Goal: Answer question/provide support

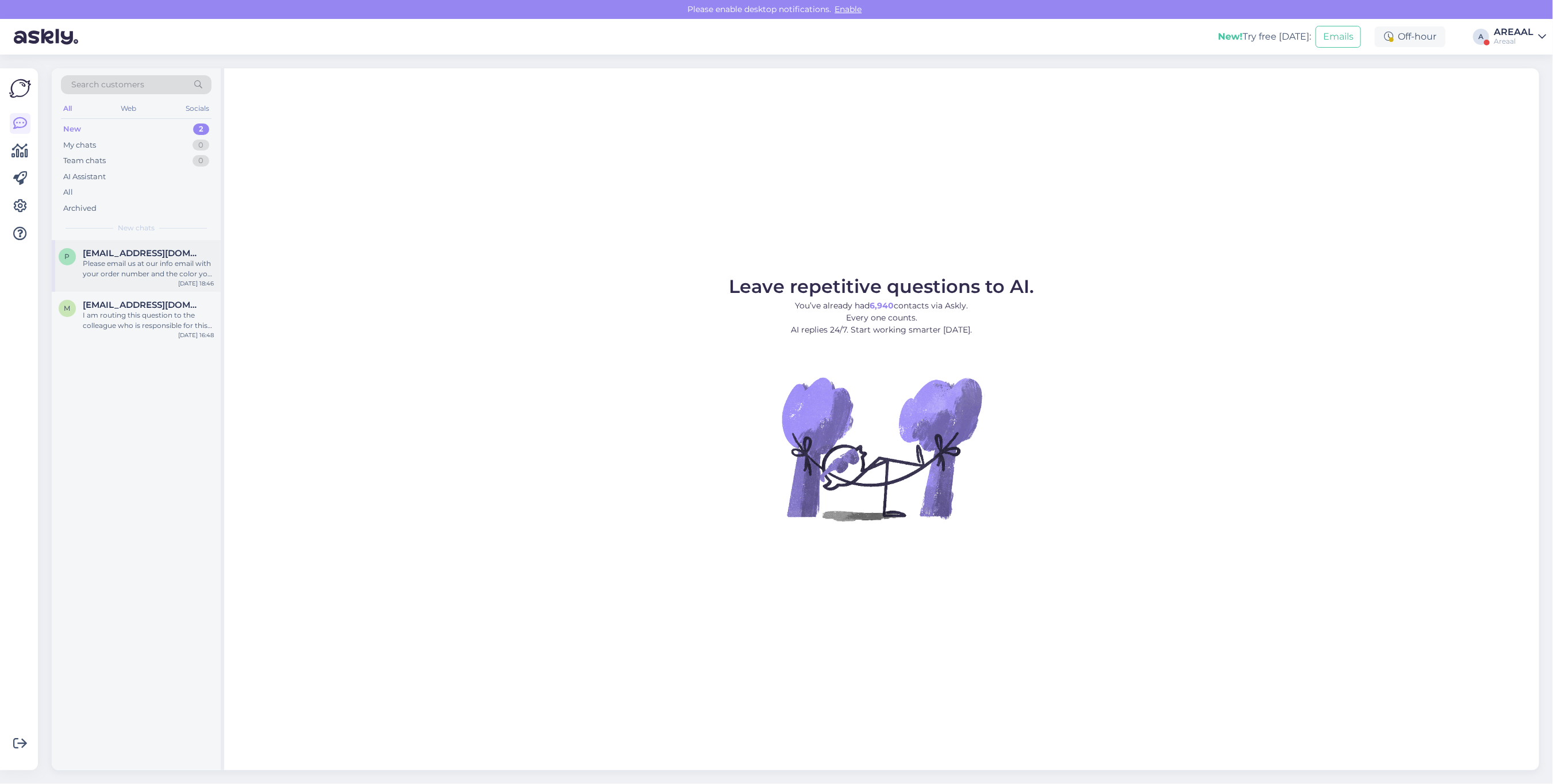
click at [122, 250] on span "pcvc@mail.ru" at bounding box center [142, 254] width 119 height 10
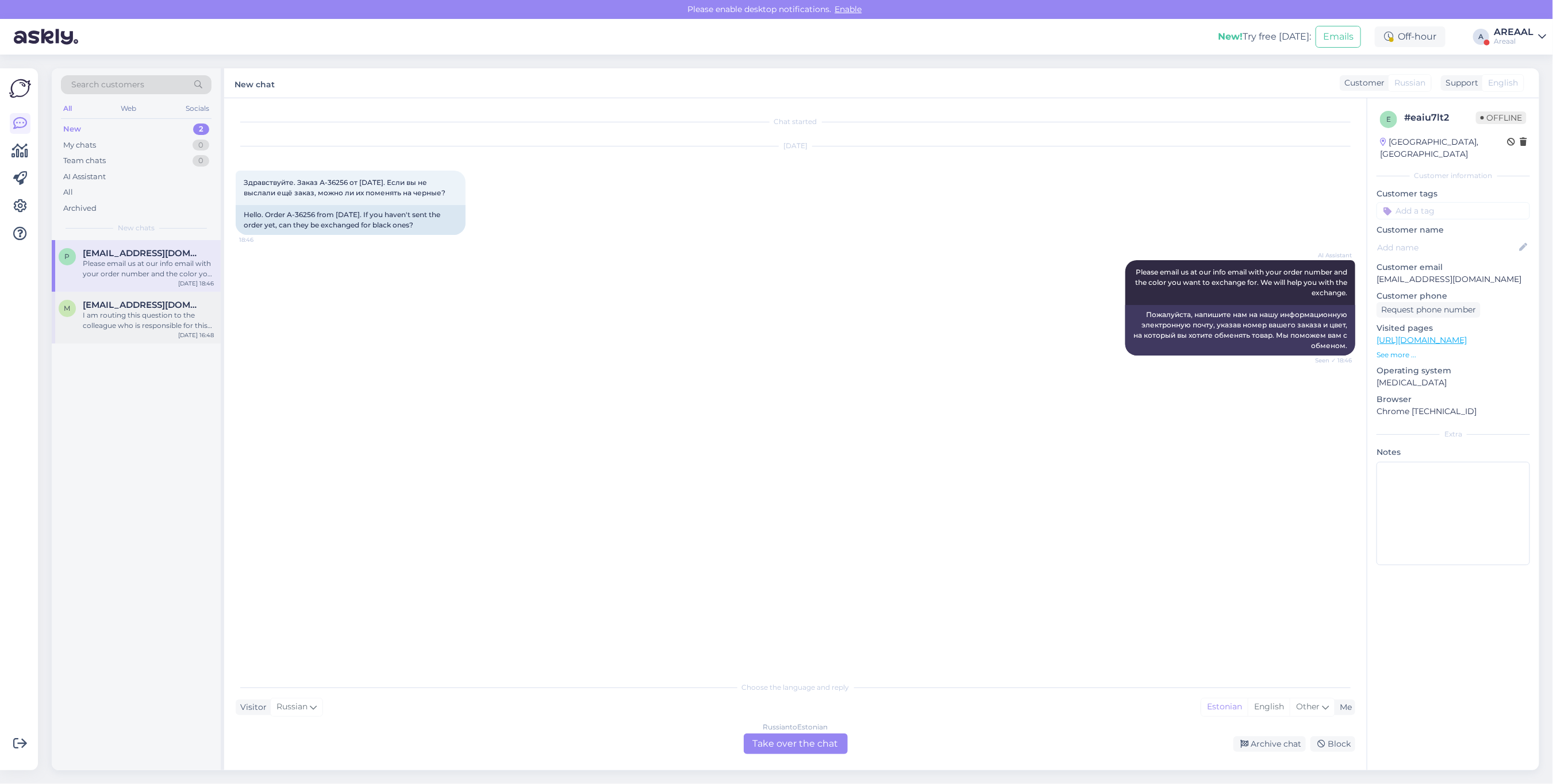
click at [140, 319] on div "I am routing this question to the colleague who is responsible for this topic. …" at bounding box center [148, 320] width 131 height 20
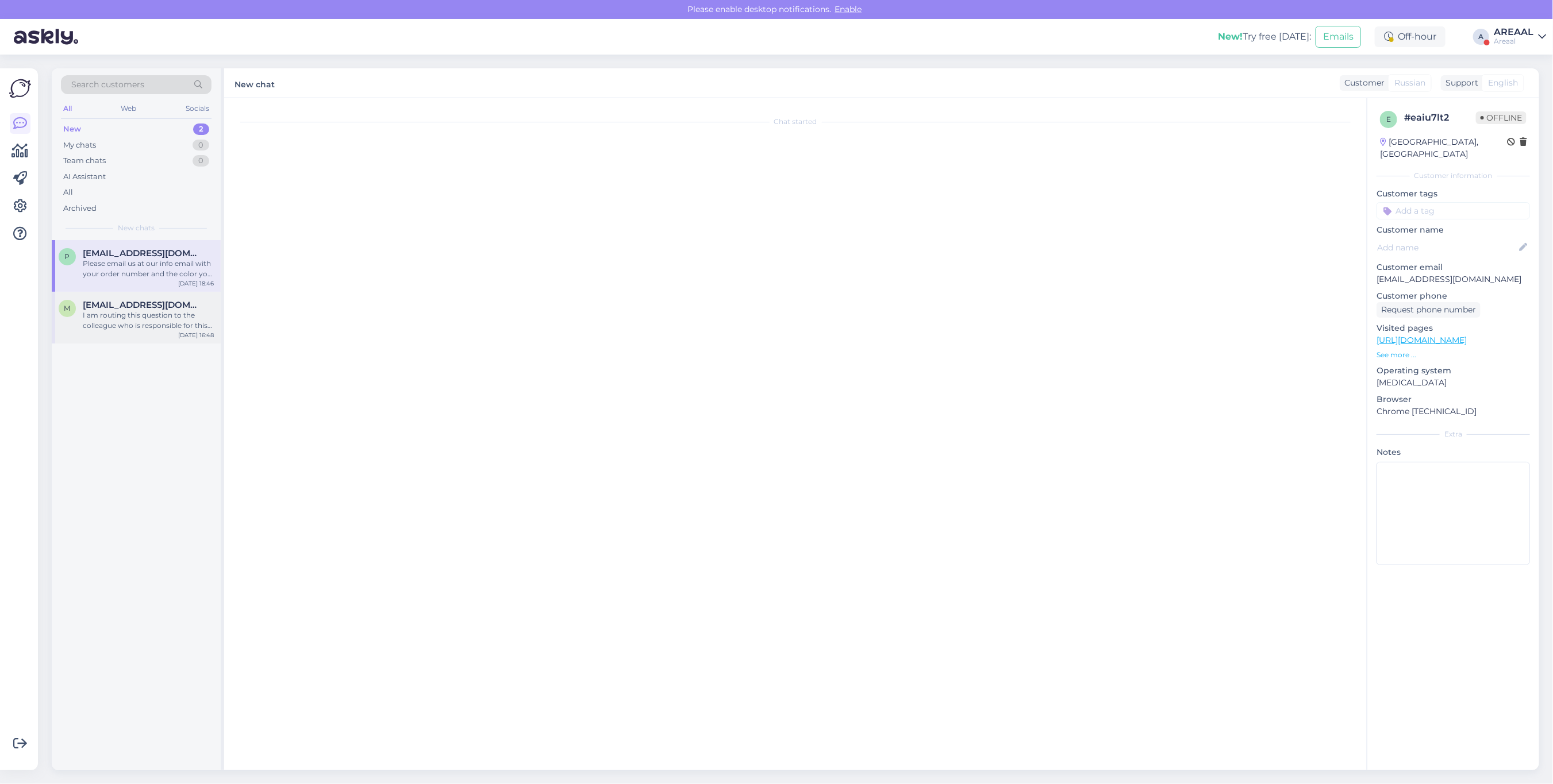
scroll to position [5950, 0]
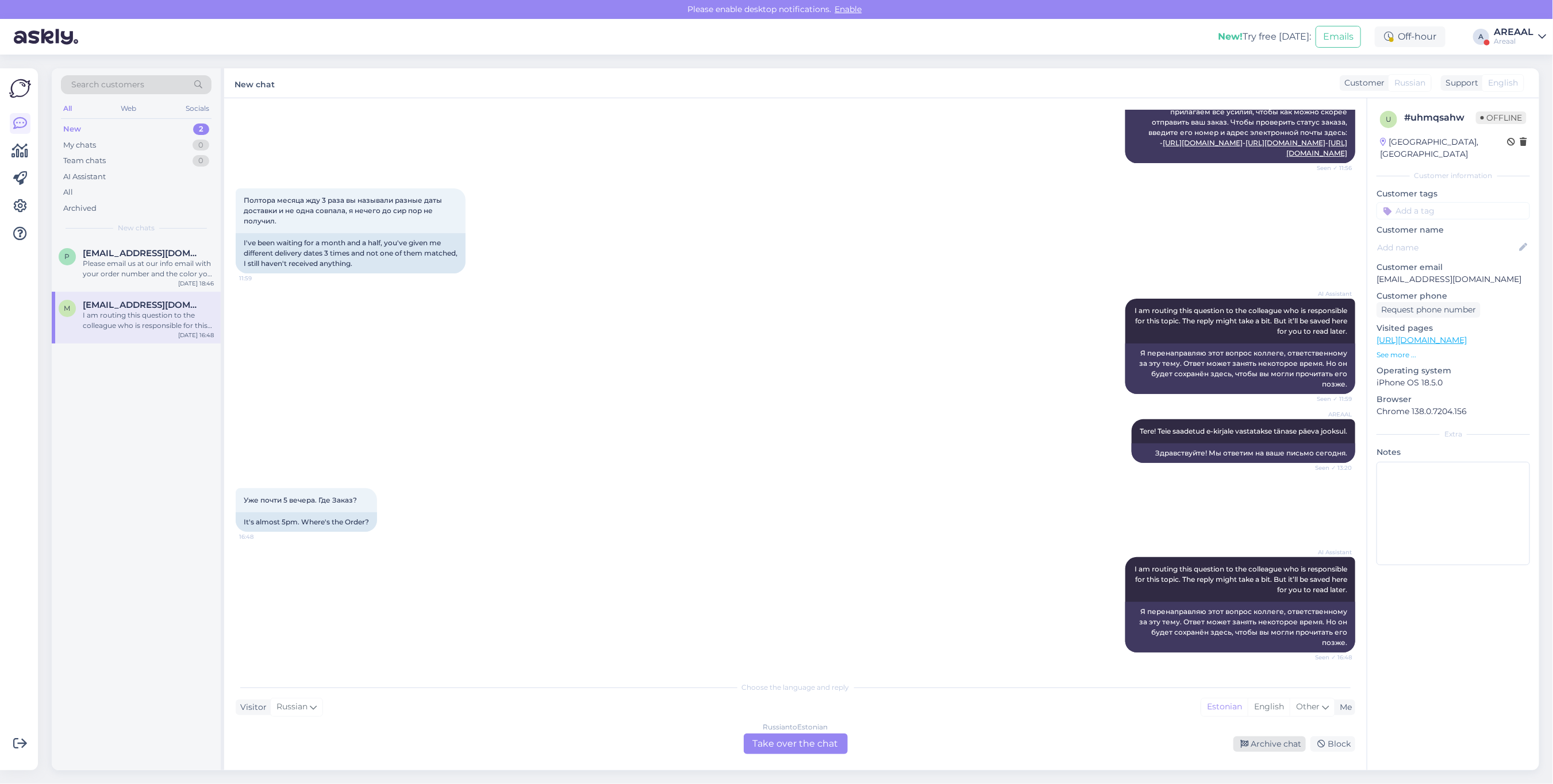
click at [1280, 740] on div "Archive chat" at bounding box center [1269, 744] width 72 height 15
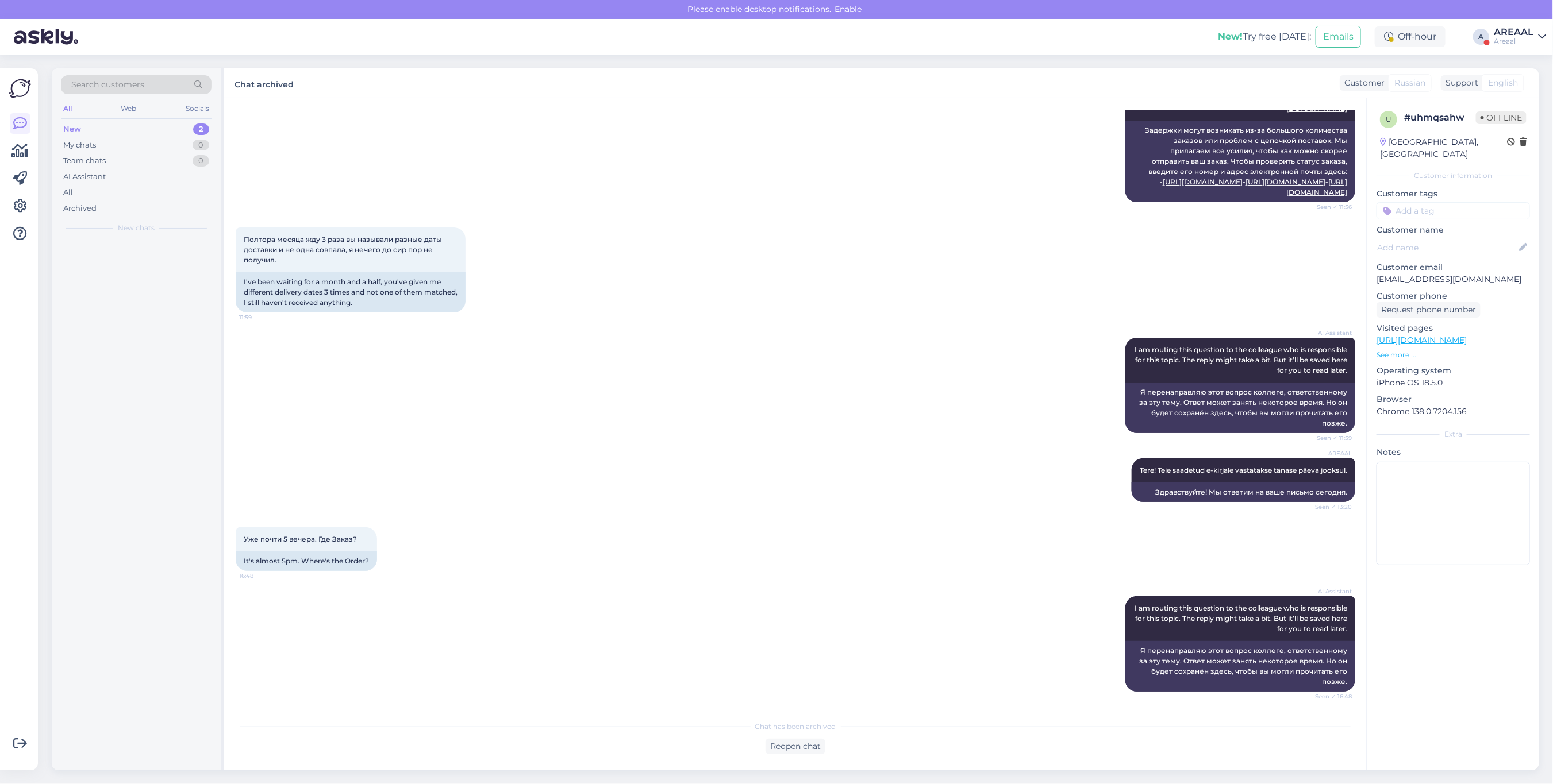
scroll to position [5911, 0]
click at [142, 253] on div "pcvc@mail.ru" at bounding box center [148, 254] width 131 height 10
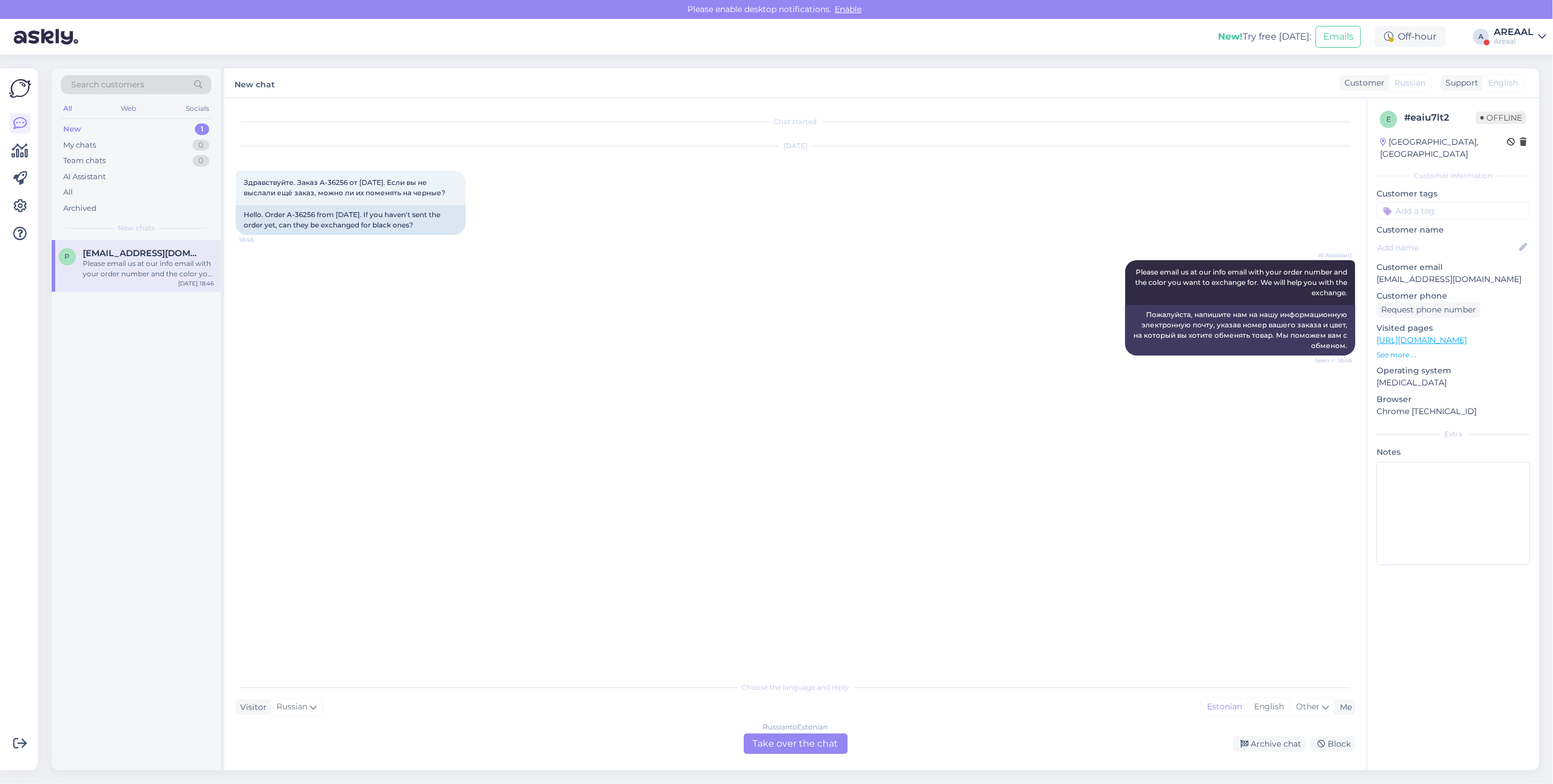
click at [683, 289] on div "AI Assistant Please email us at our info email with your order number and the c…" at bounding box center [795, 308] width 1120 height 121
copy div "256"
copy div "36256"
drag, startPoint x: 315, startPoint y: 210, endPoint x: 294, endPoint y: 219, distance: 22.8
click at [294, 219] on div "Hello. Order A-36256 from 22.08.2025. If you haven't sent the order yet, can th…" at bounding box center [351, 220] width 230 height 30
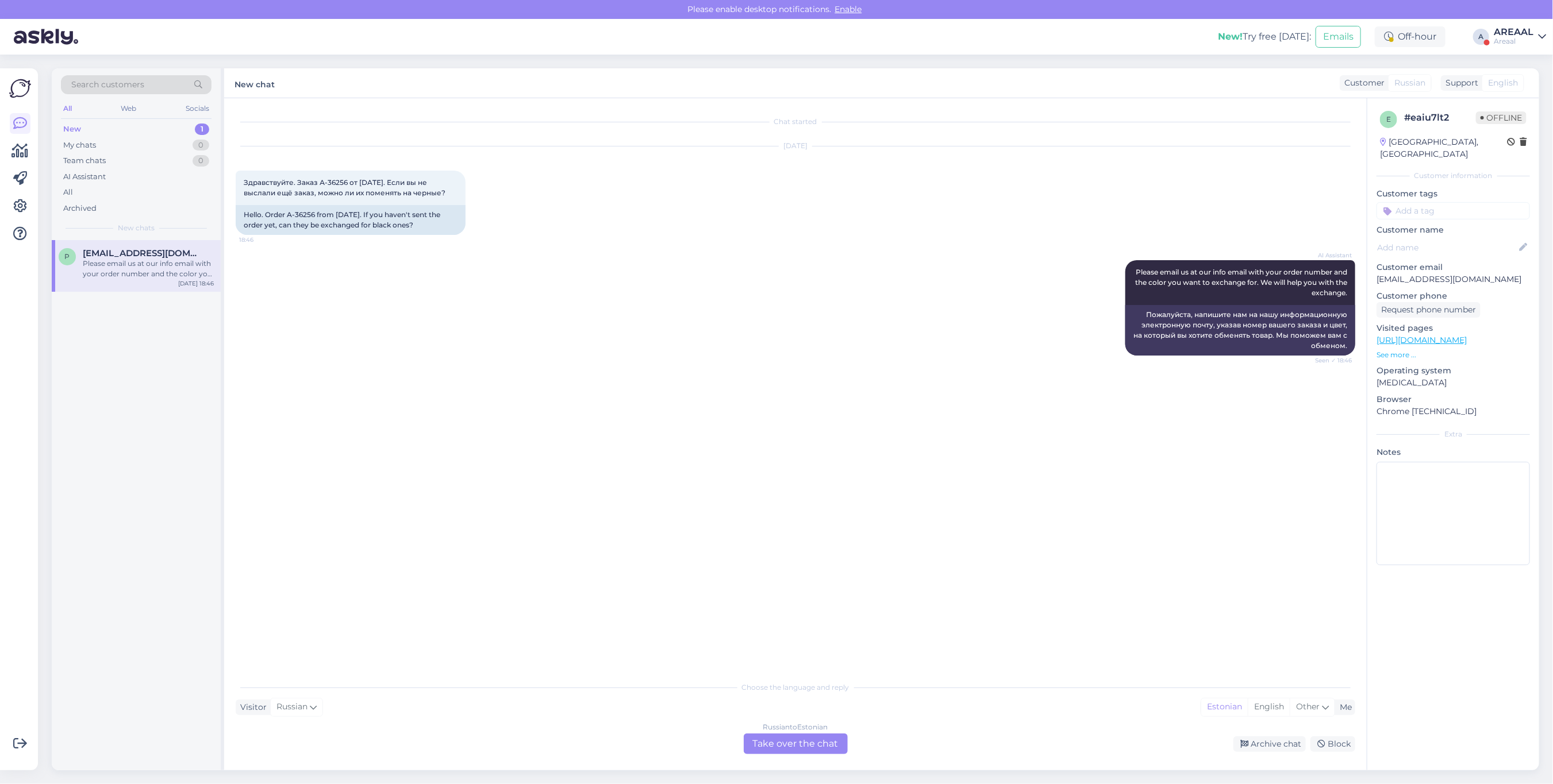
click at [644, 298] on div "AI Assistant Please email us at our info email with your order number and the c…" at bounding box center [795, 308] width 1120 height 121
click at [1266, 736] on div "Archive chat" at bounding box center [1269, 744] width 72 height 15
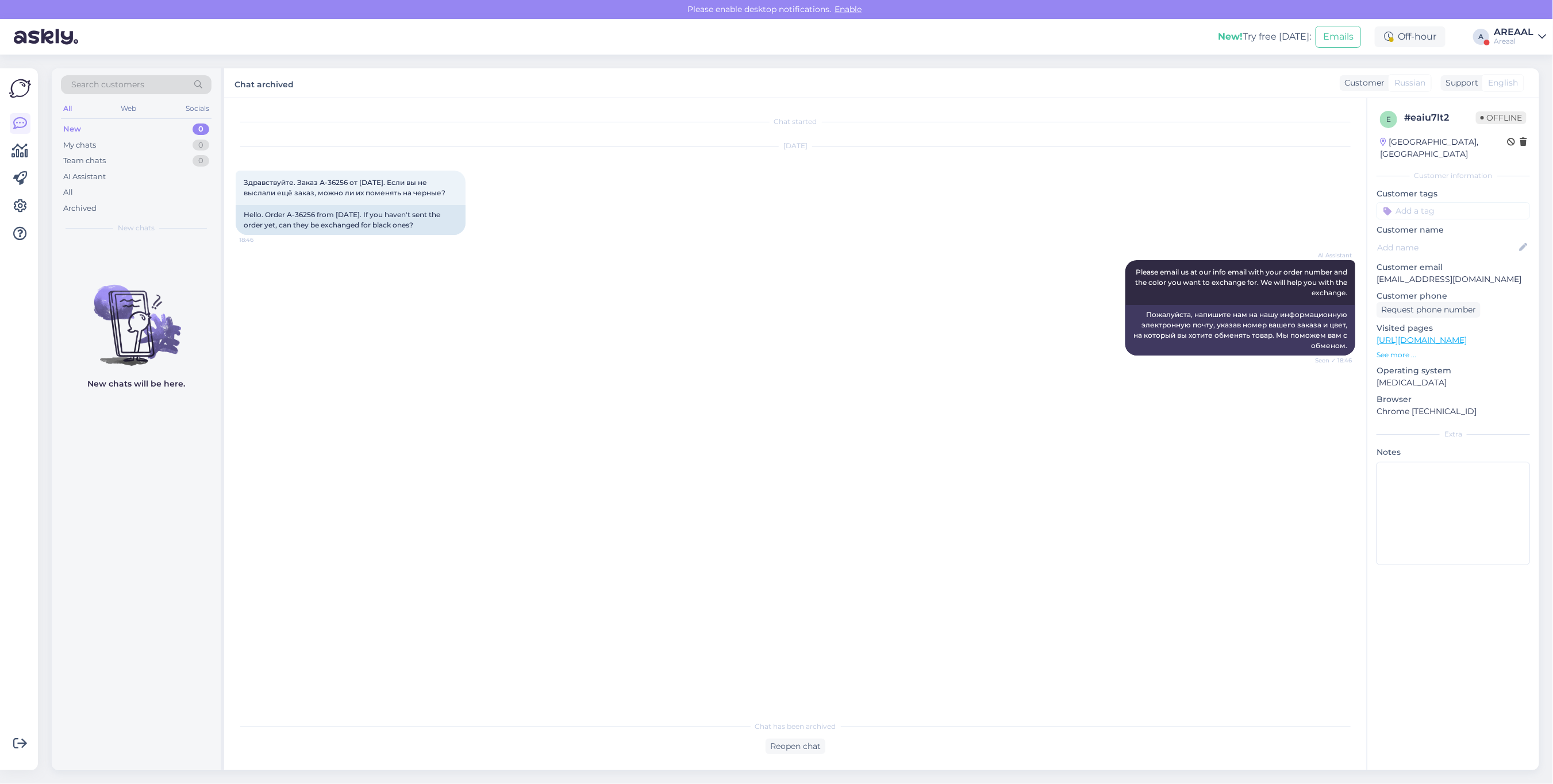
click at [1500, 37] on div "Areaal" at bounding box center [1513, 41] width 40 height 9
click at [1510, 77] on div "Nish Open" at bounding box center [1475, 89] width 140 height 25
click at [1516, 81] on button "Open" at bounding box center [1521, 89] width 32 height 18
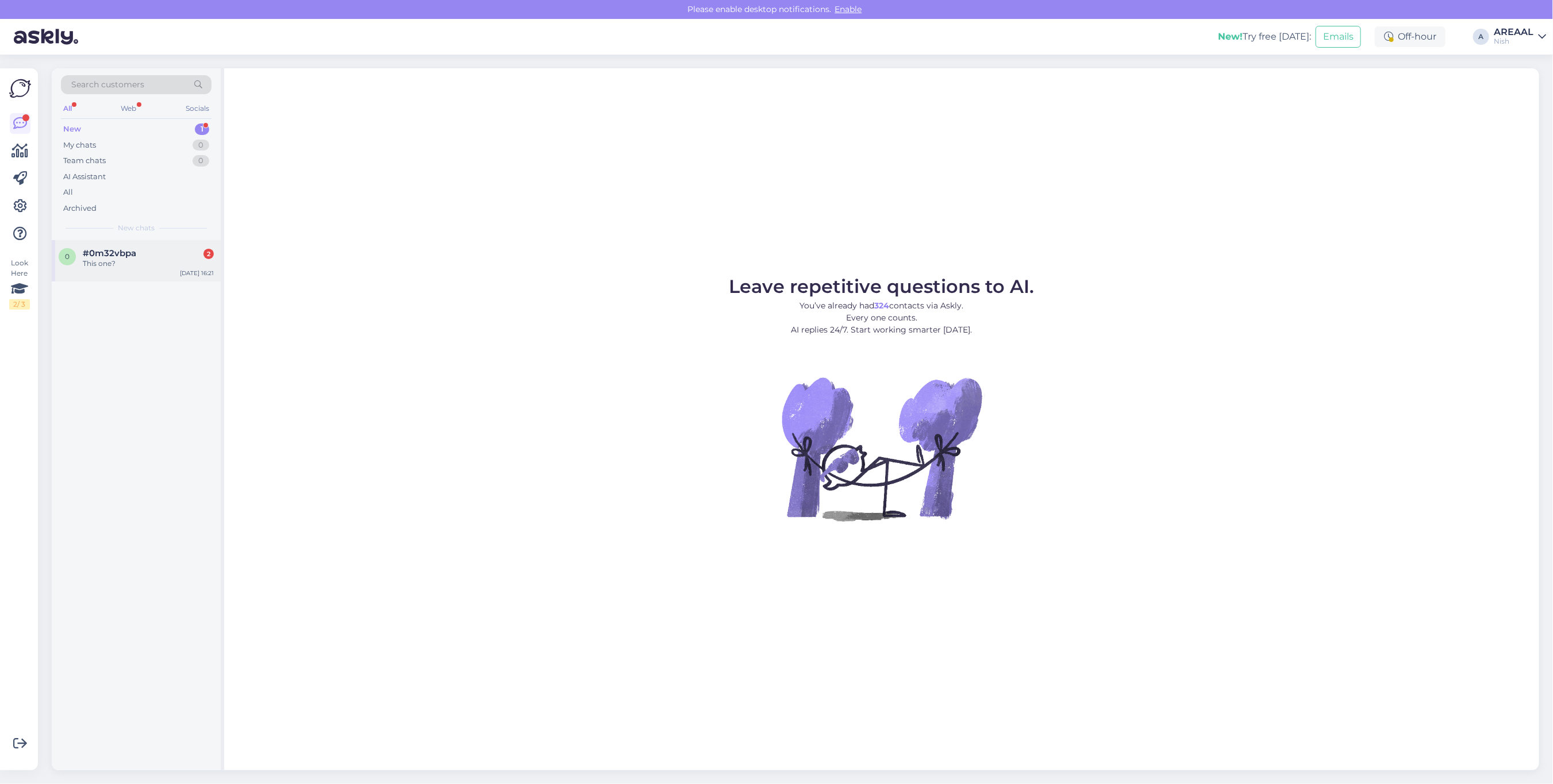
click at [149, 259] on div "This one?" at bounding box center [148, 264] width 131 height 10
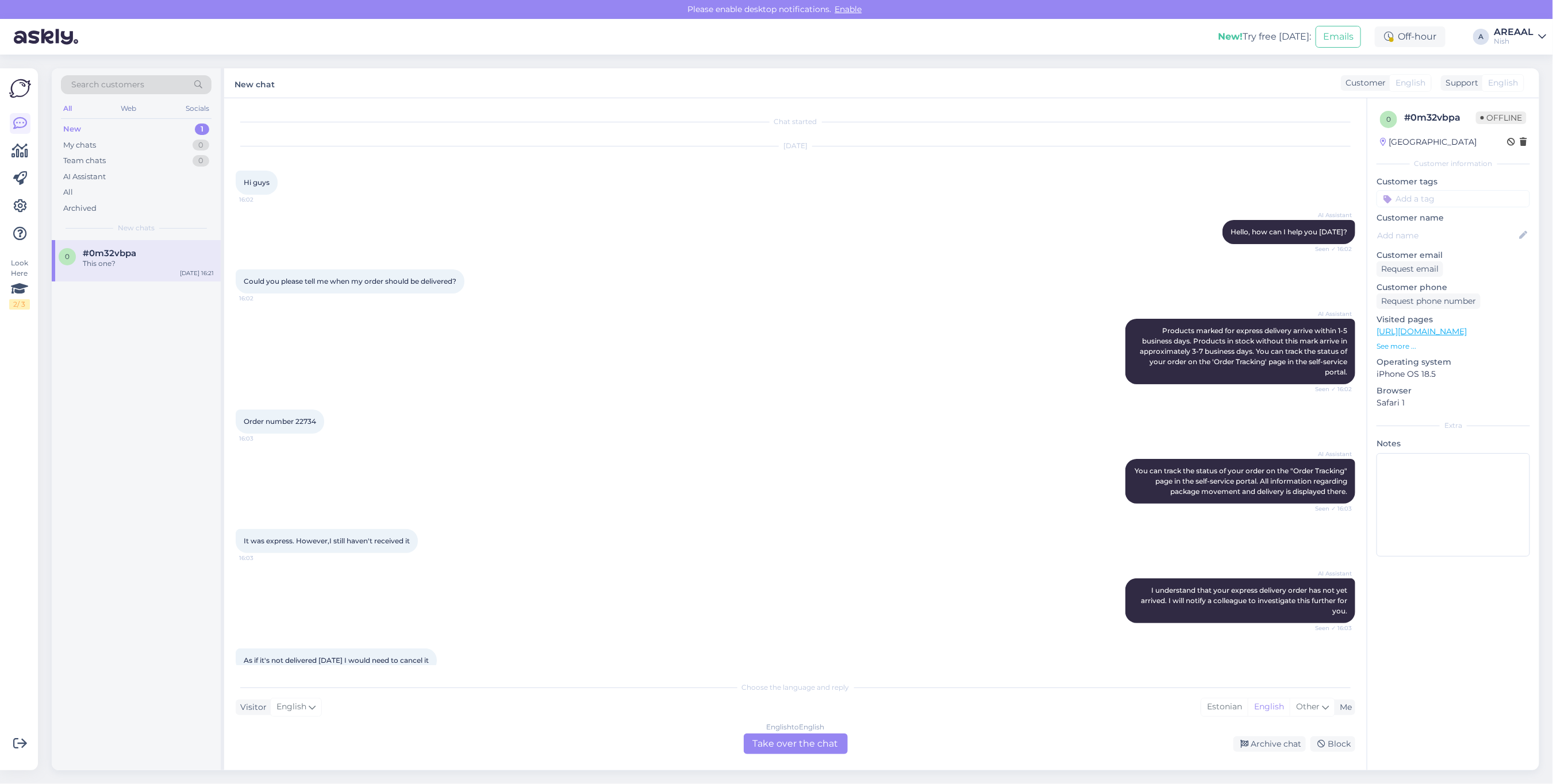
scroll to position [455, 0]
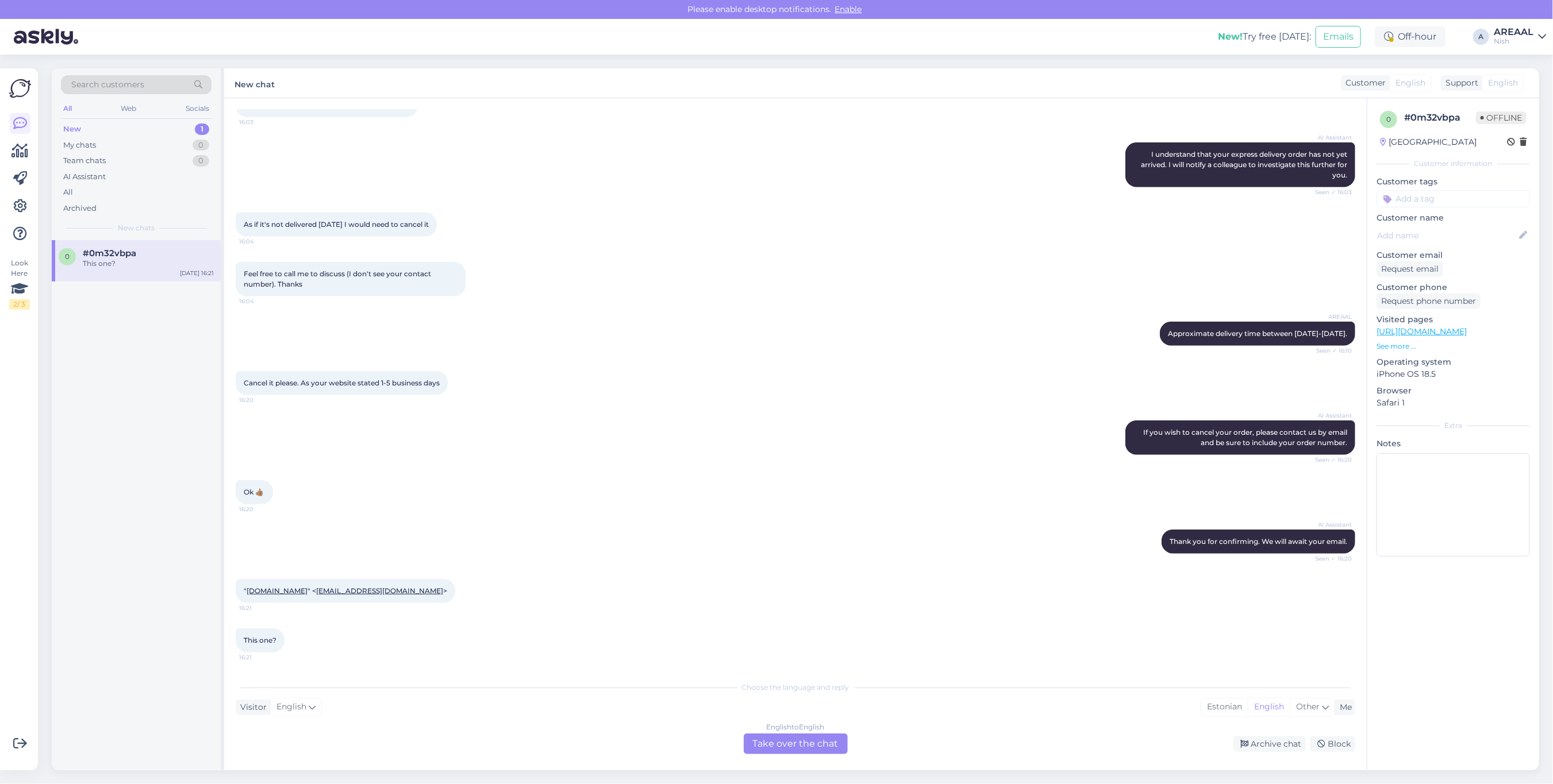
click at [802, 747] on div "English to English Take over the chat" at bounding box center [795, 744] width 104 height 20
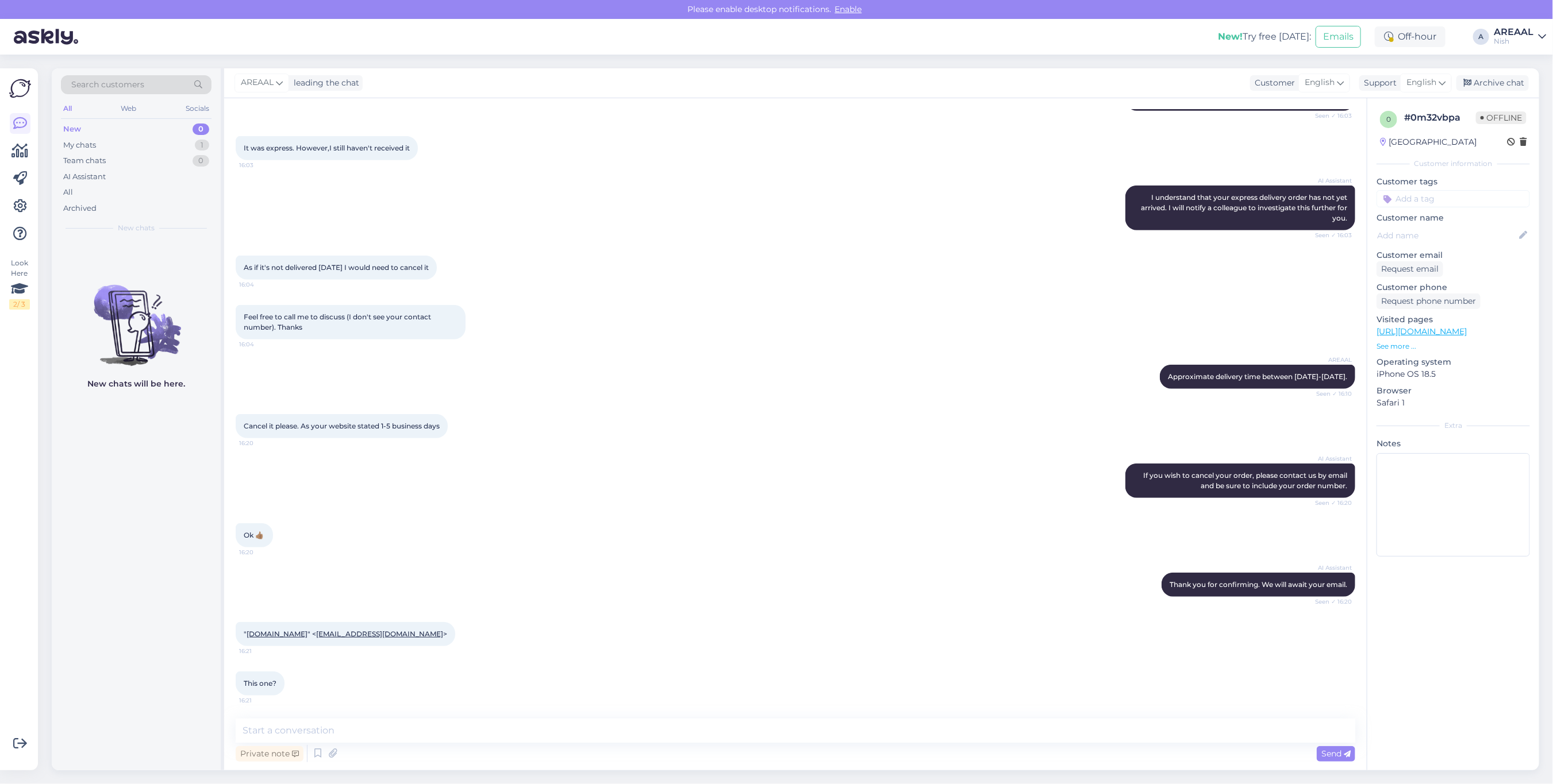
scroll to position [413, 0]
click at [802, 747] on div "Private note Send" at bounding box center [795, 754] width 1120 height 22
click at [805, 737] on textarea at bounding box center [795, 730] width 1120 height 24
type textarea "Yes, our e-mail aadress is info@ohuniisutid.ee"
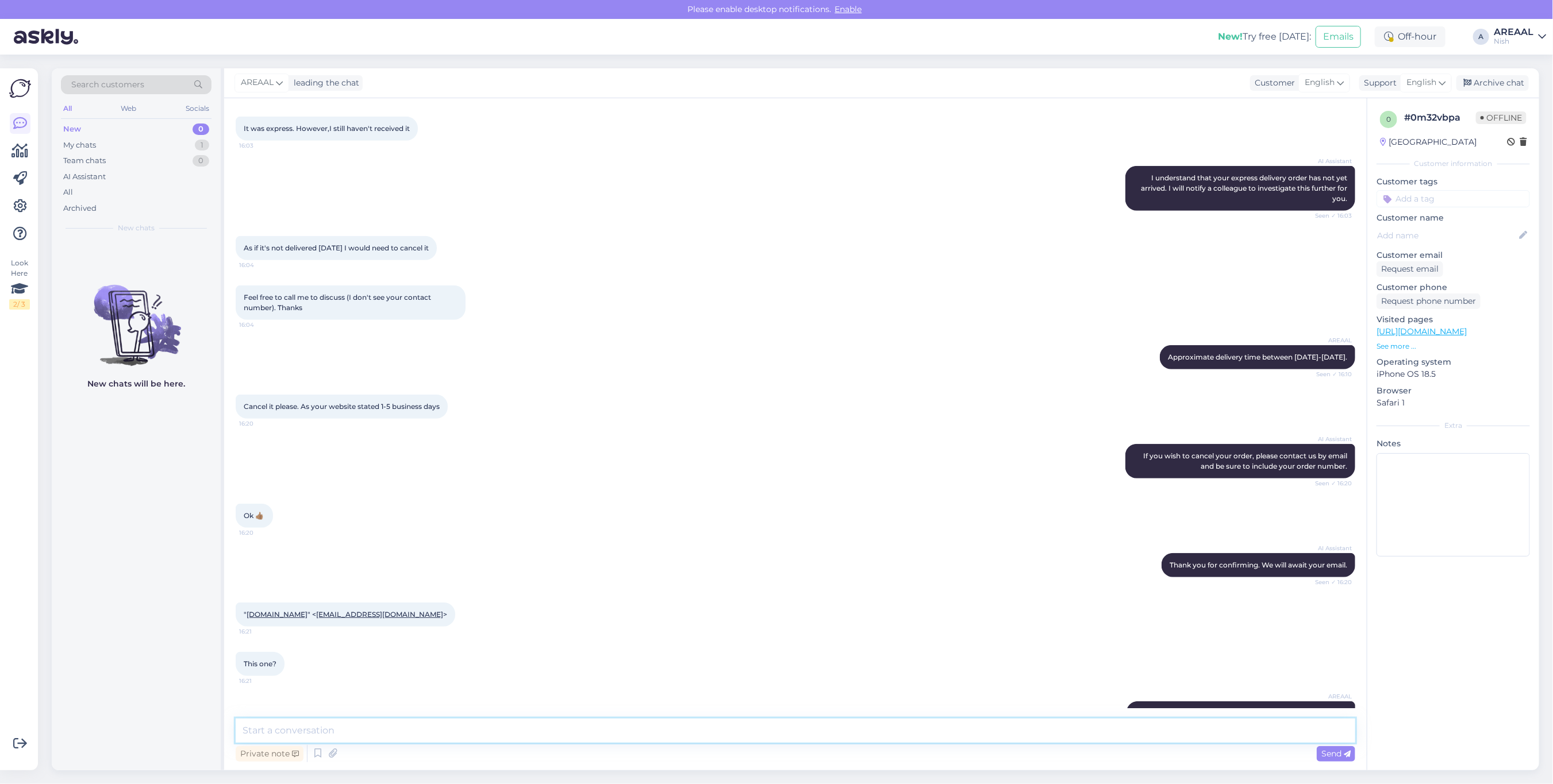
scroll to position [462, 0]
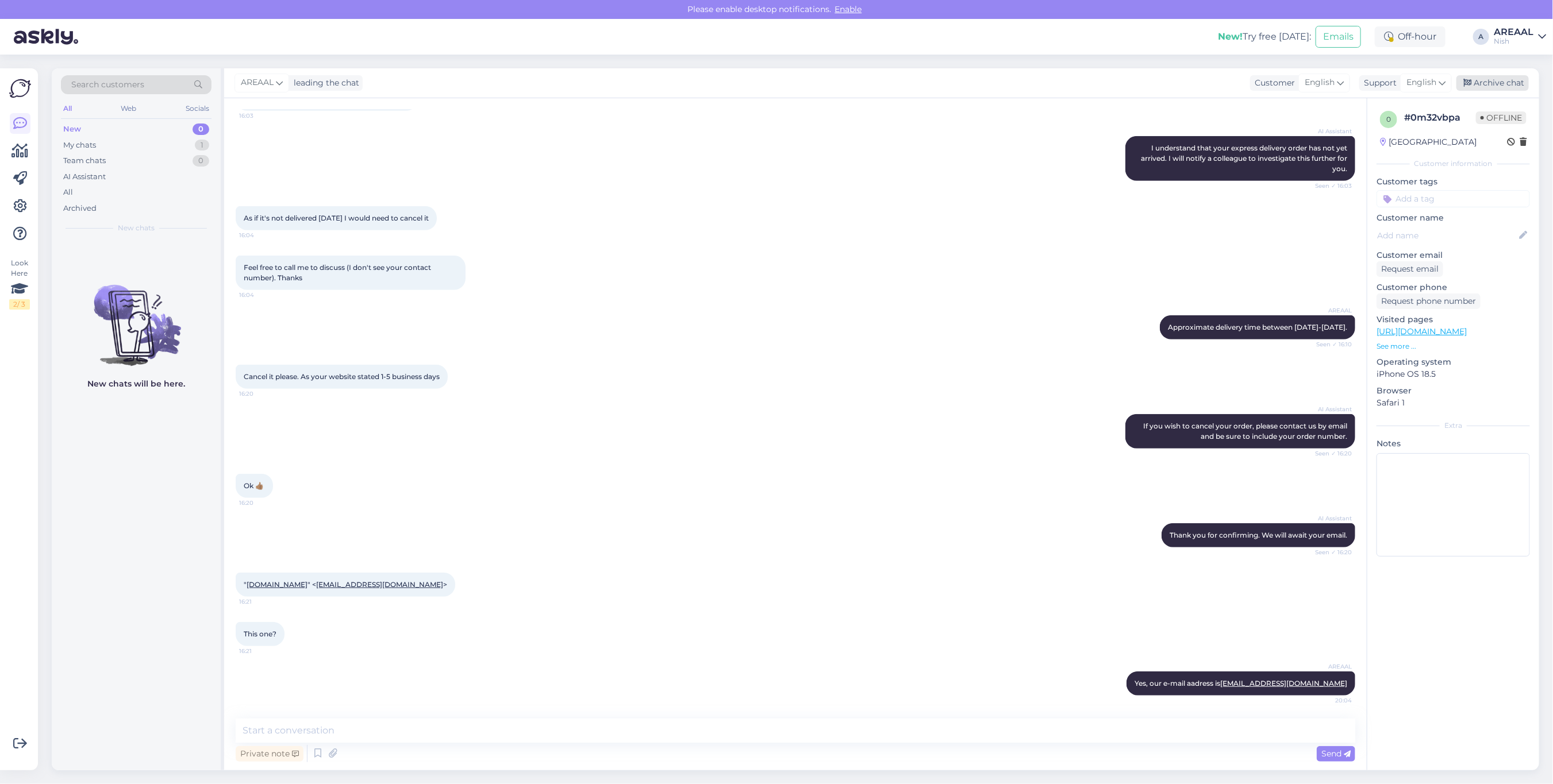
click at [1509, 84] on div "Archive chat" at bounding box center [1492, 83] width 72 height 15
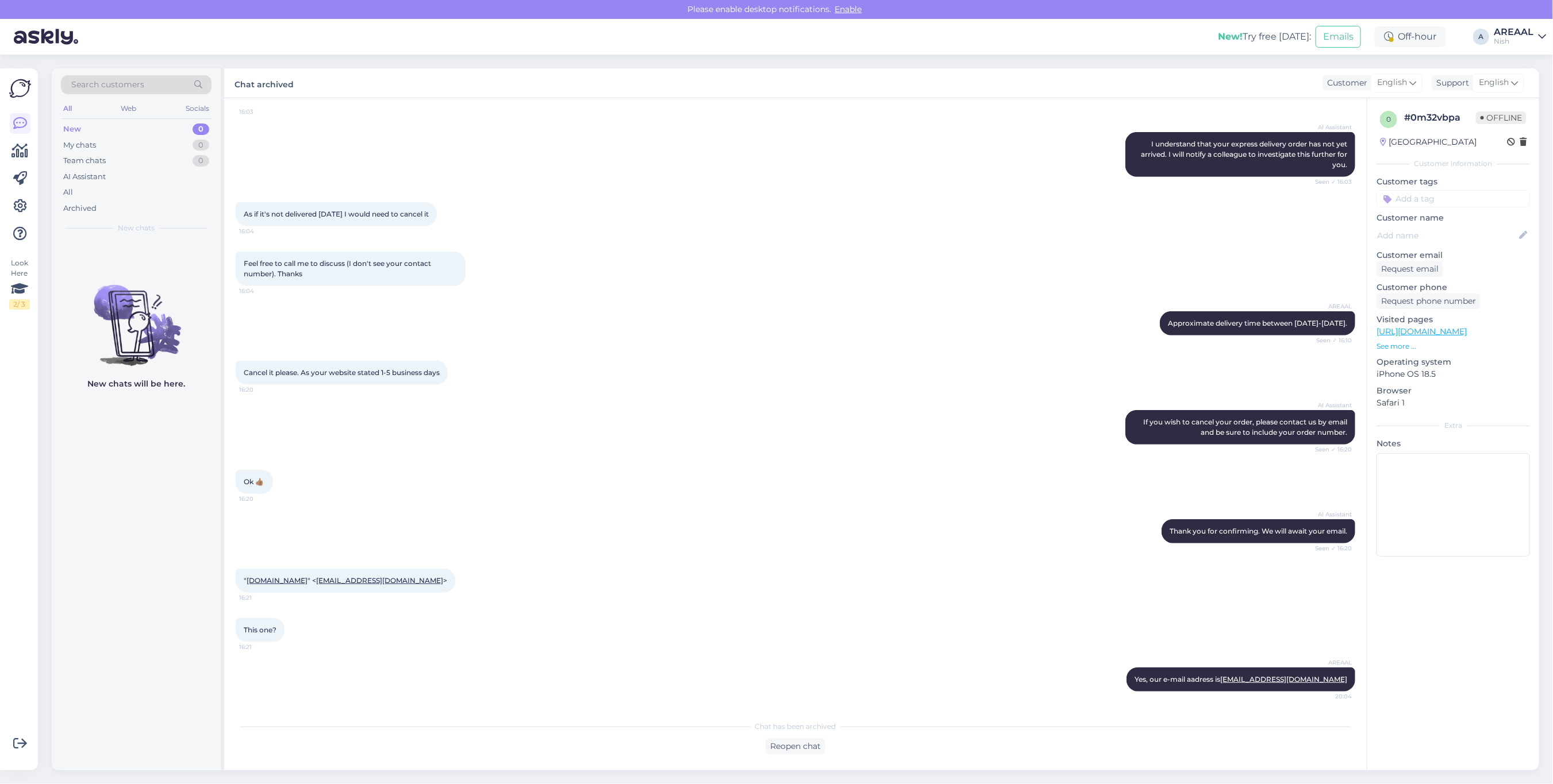
click at [1521, 42] on div "Nish" at bounding box center [1513, 41] width 40 height 9
click at [1523, 64] on button "Open" at bounding box center [1521, 64] width 32 height 18
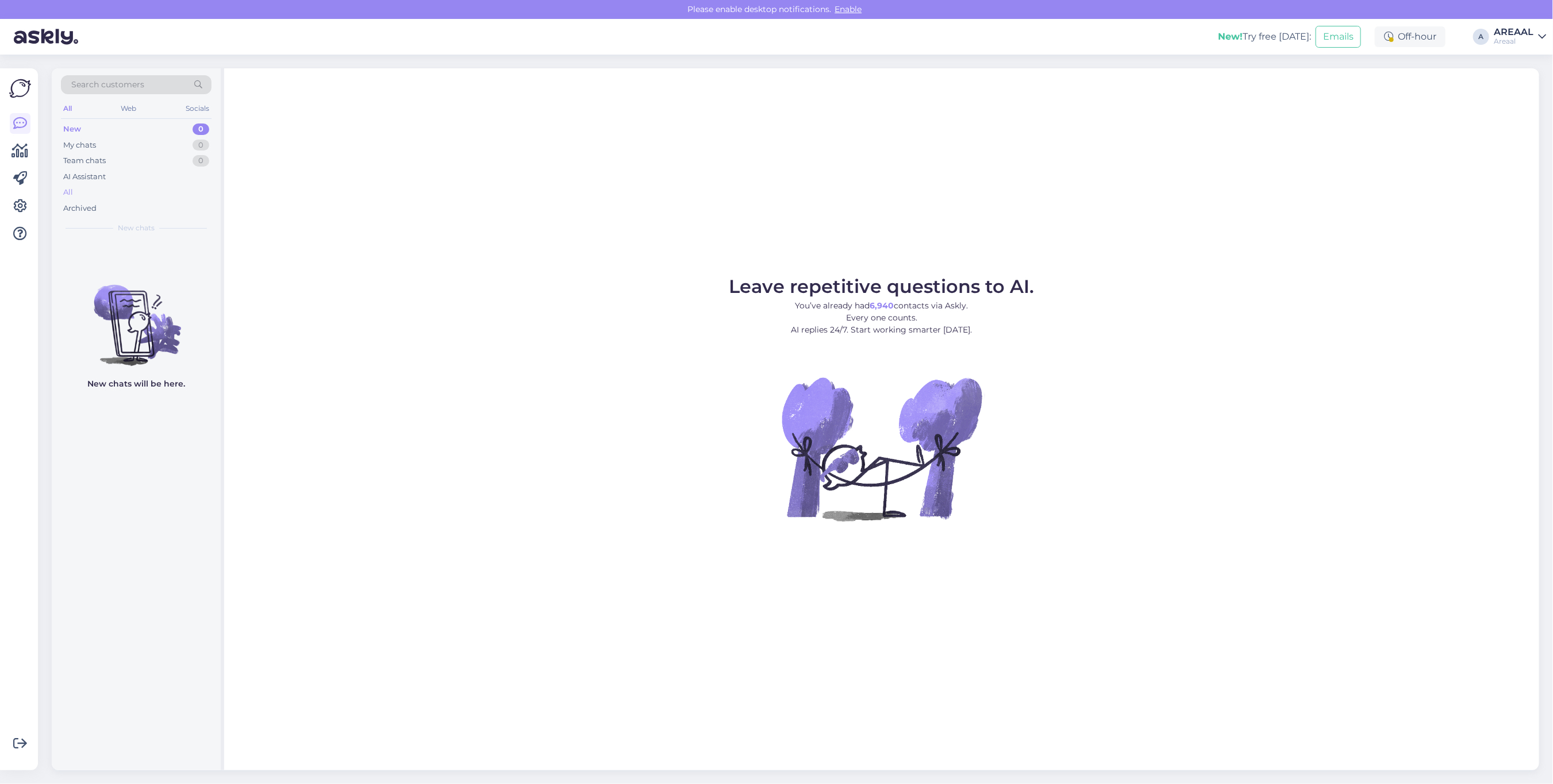
click at [147, 197] on div "All" at bounding box center [136, 192] width 151 height 16
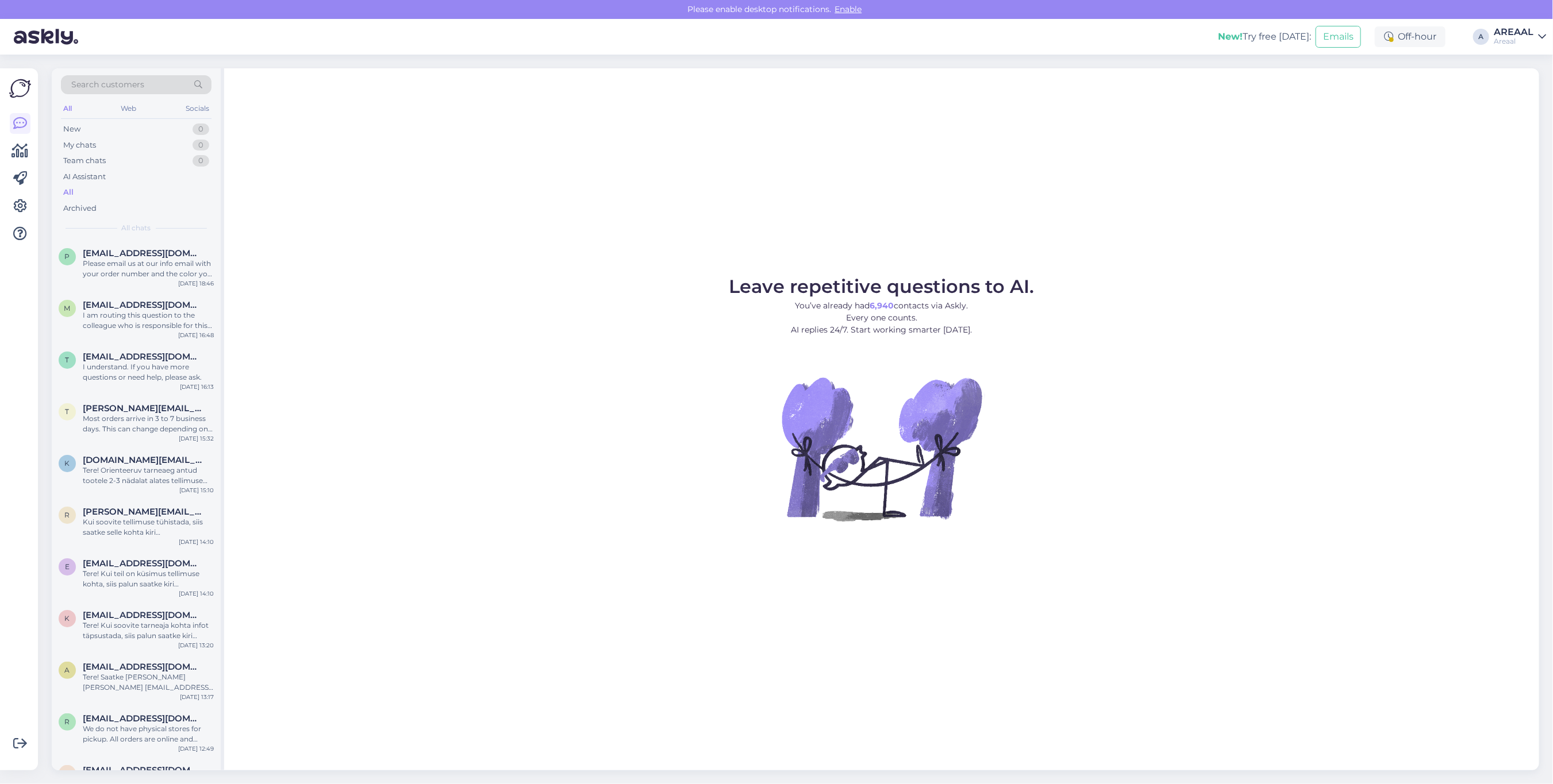
click at [441, 238] on div "Leave repetitive questions to AI. You’ve already had 6,940 contacts via Askly. …" at bounding box center [881, 419] width 1315 height 702
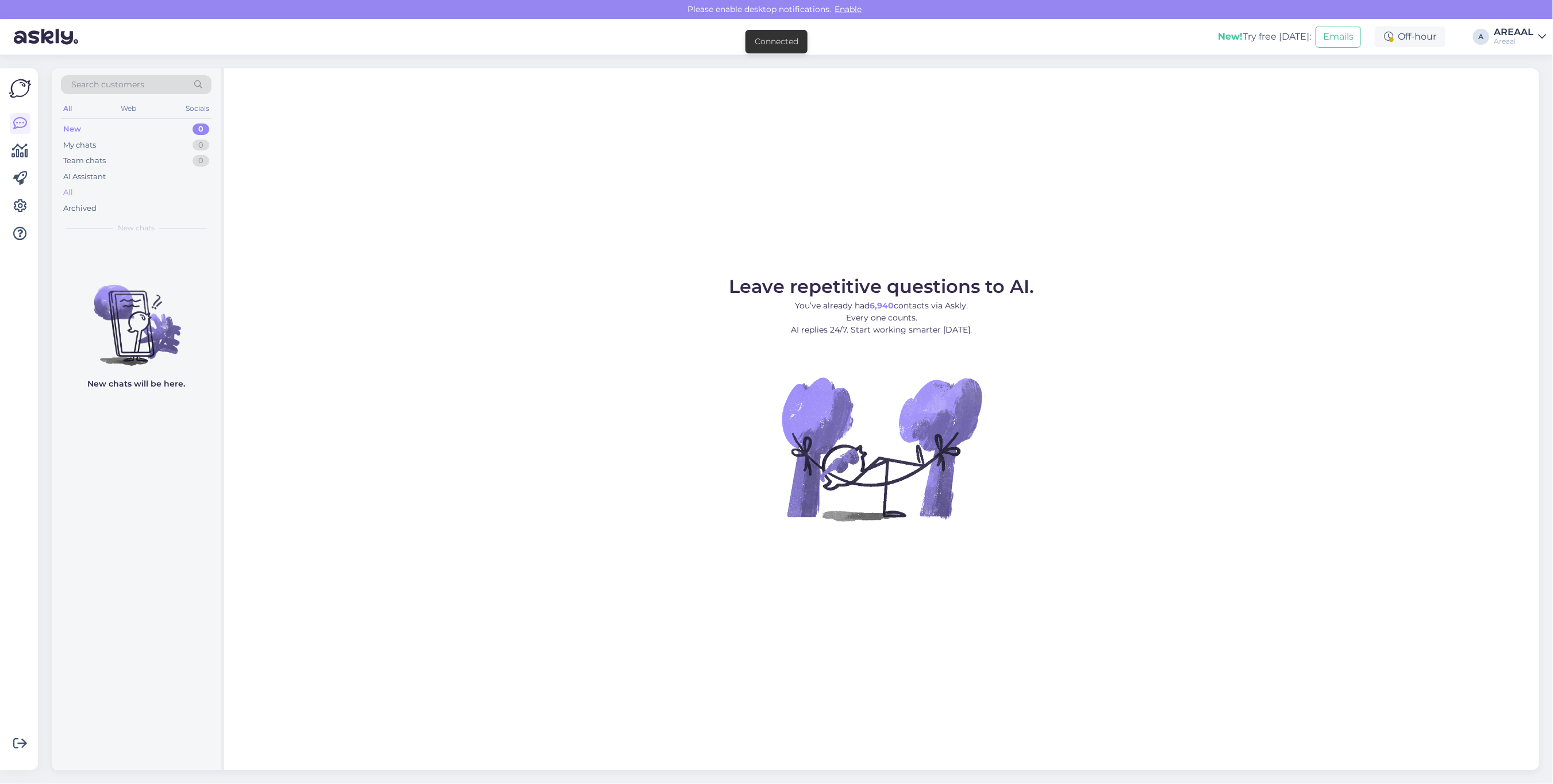
click at [165, 192] on div "All" at bounding box center [136, 192] width 151 height 16
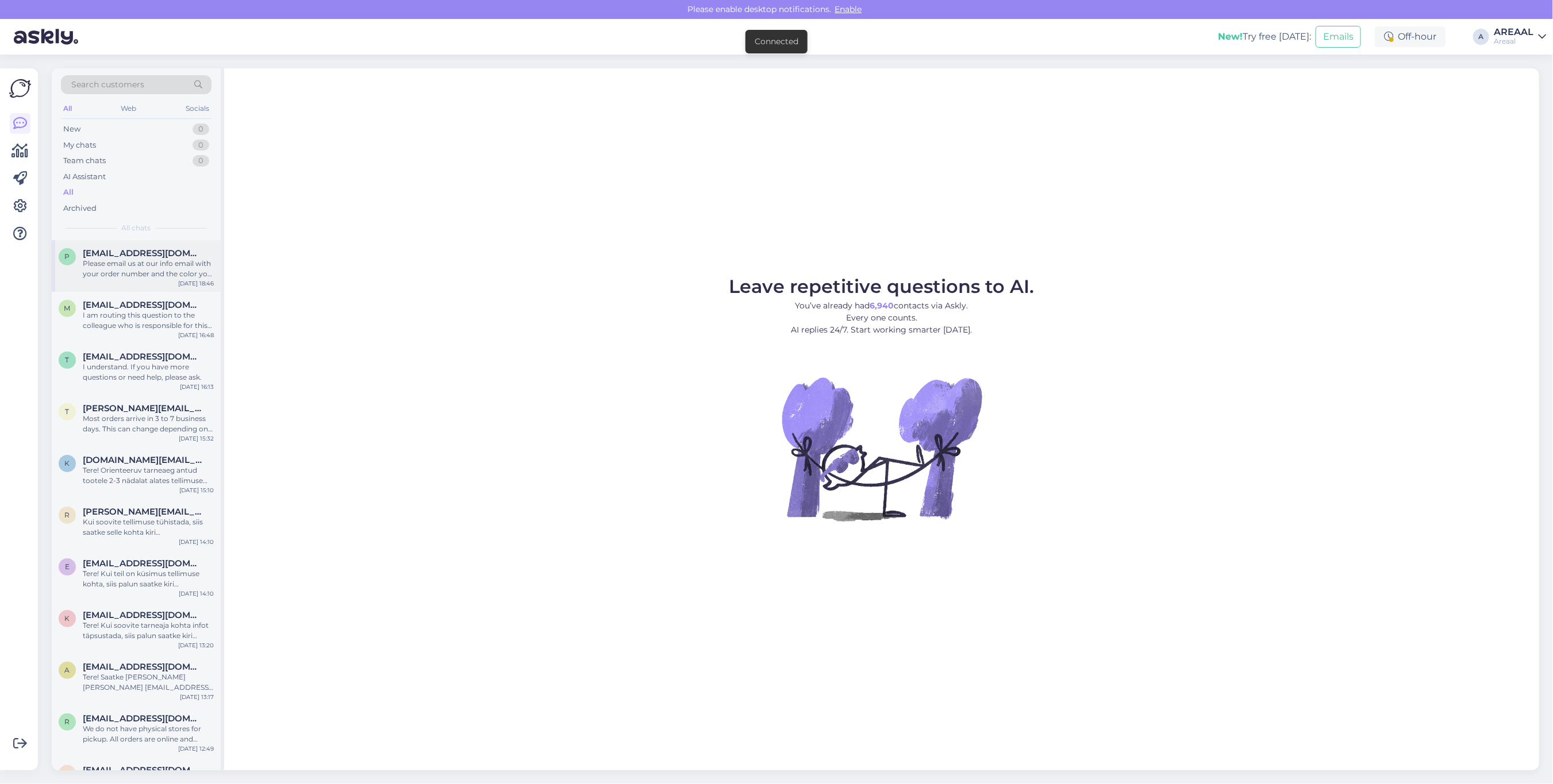
click at [178, 270] on div "Please email us at our info email with your order number and the color you want…" at bounding box center [148, 269] width 131 height 20
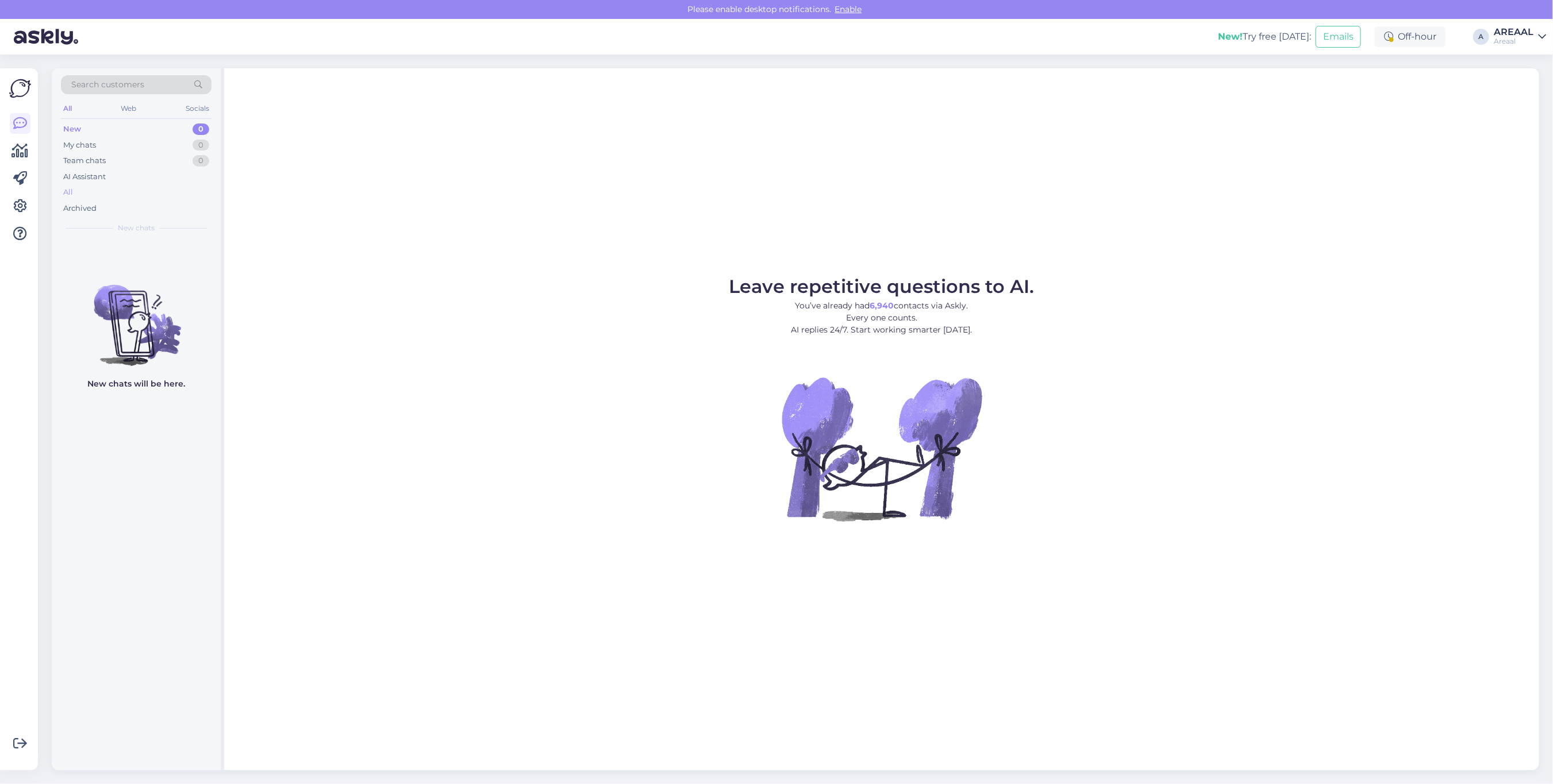
click at [64, 195] on div "All" at bounding box center [67, 192] width 9 height 11
click at [93, 199] on div "All" at bounding box center [136, 192] width 151 height 16
click at [150, 204] on div "Archived" at bounding box center [136, 209] width 151 height 16
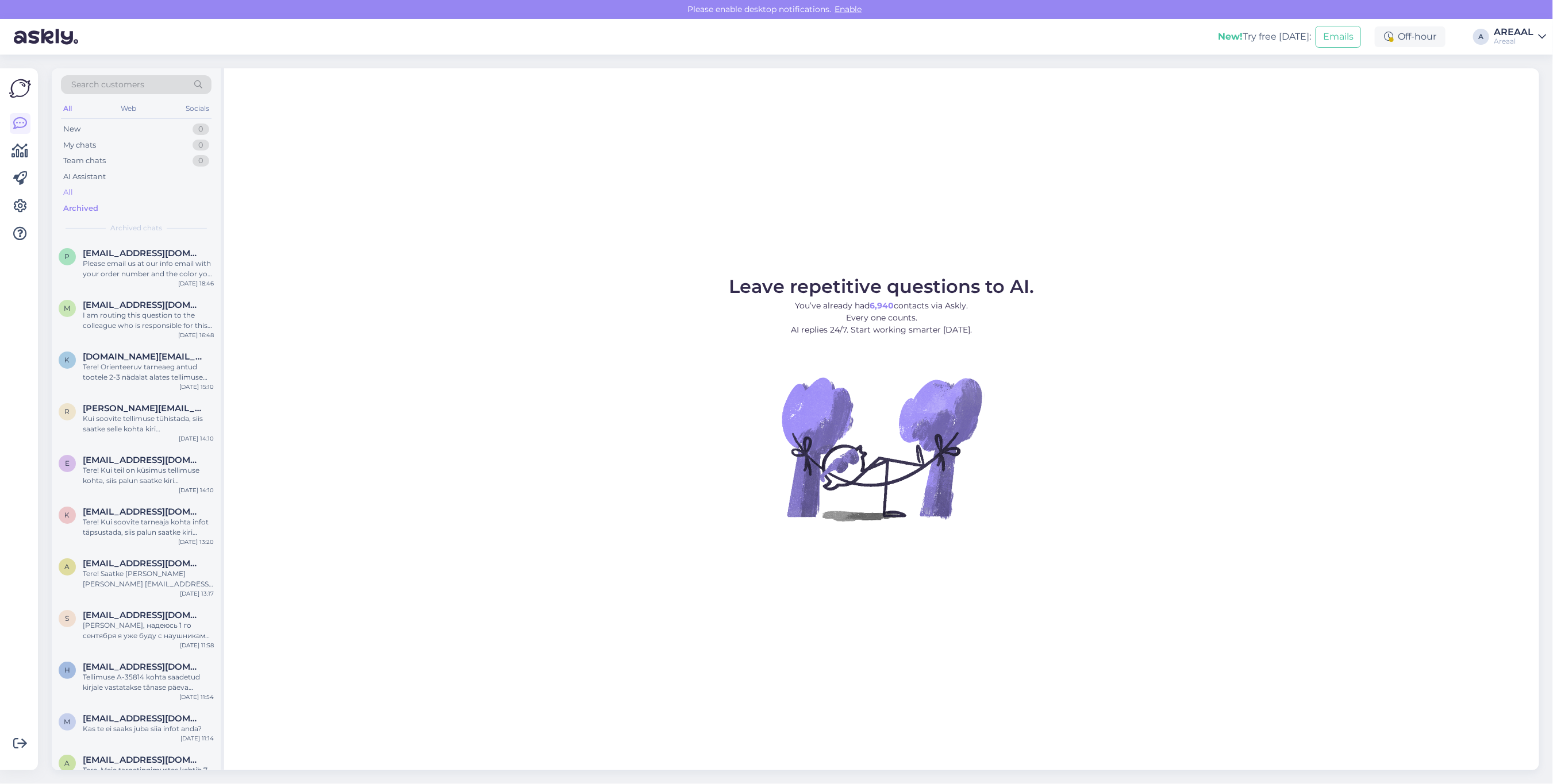
click at [147, 194] on div "All" at bounding box center [136, 192] width 151 height 16
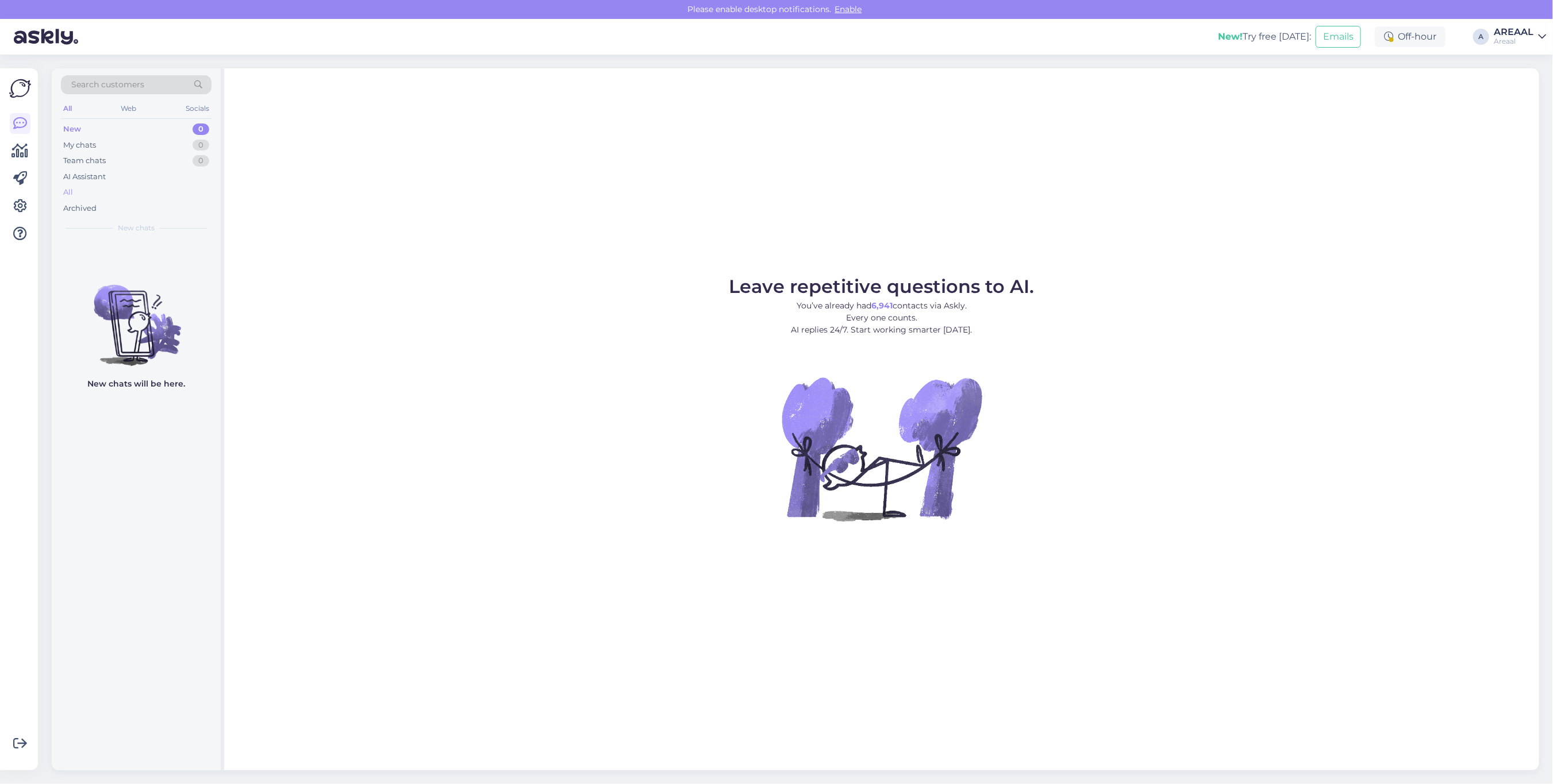
click at [119, 197] on div "All" at bounding box center [136, 192] width 151 height 16
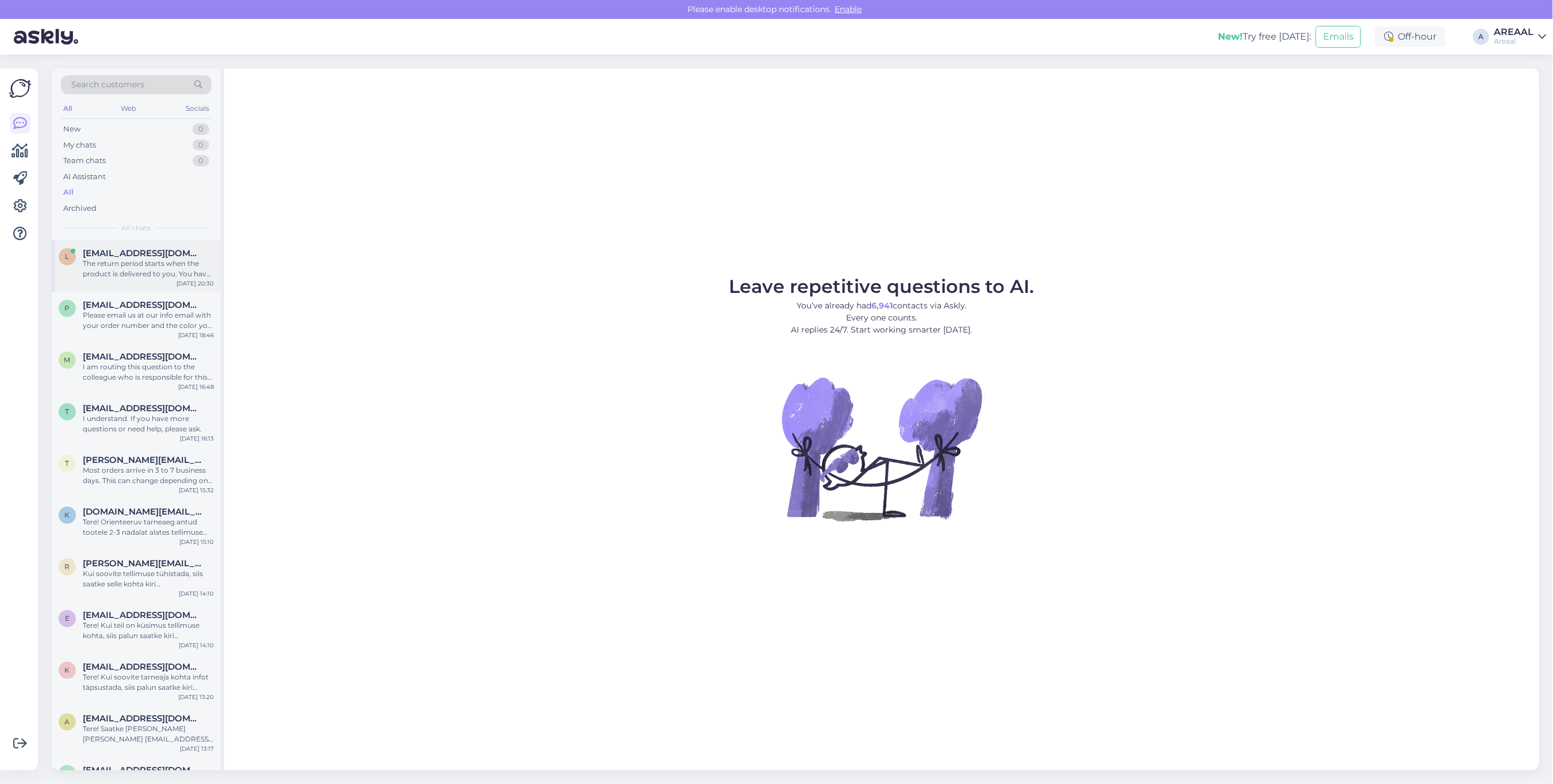
click at [158, 249] on span "linardsgrudulis2008@gmail.com" at bounding box center [142, 254] width 119 height 10
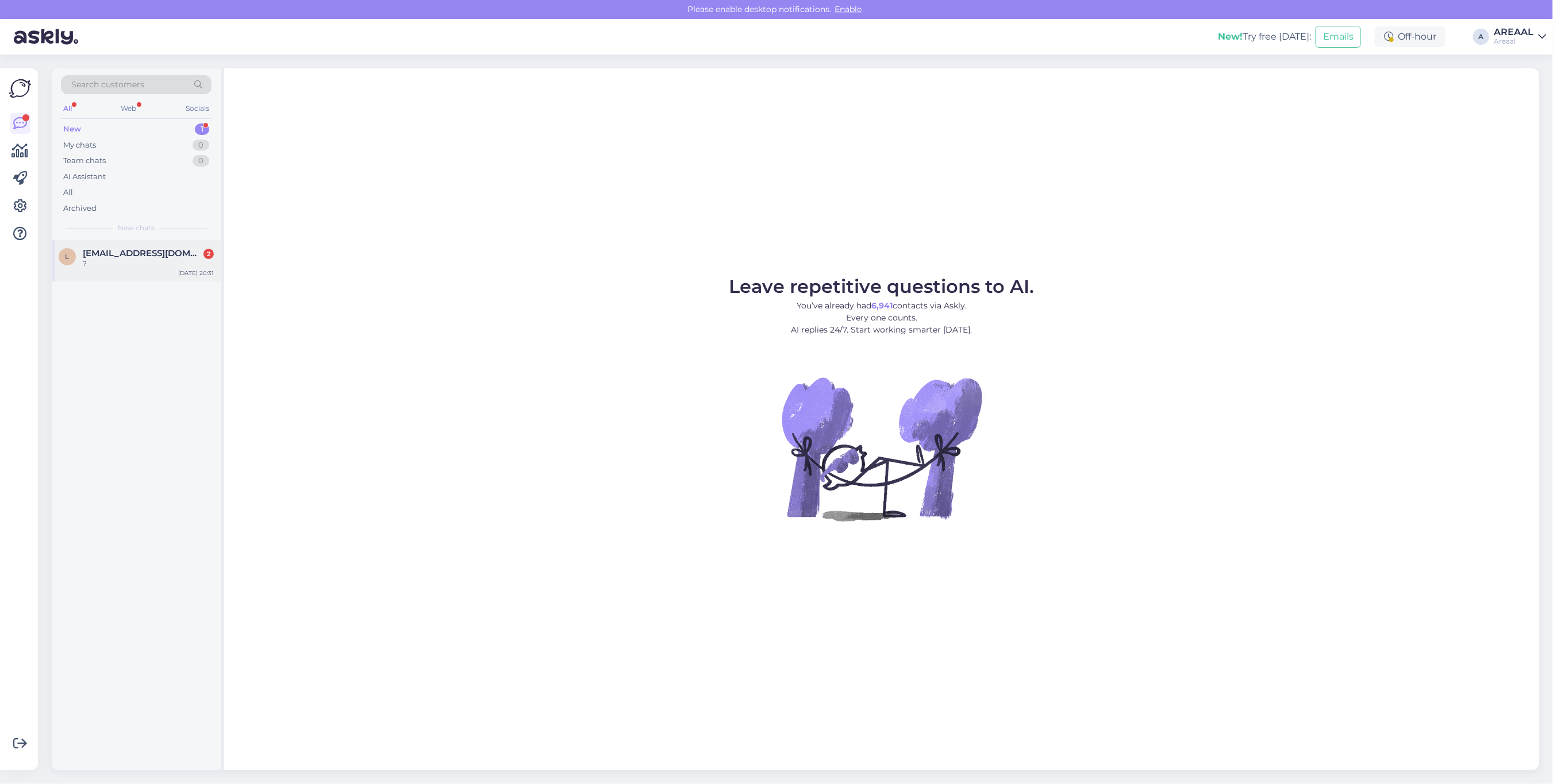
click at [140, 254] on span "[EMAIL_ADDRESS][DOMAIN_NAME]" at bounding box center [142, 254] width 119 height 10
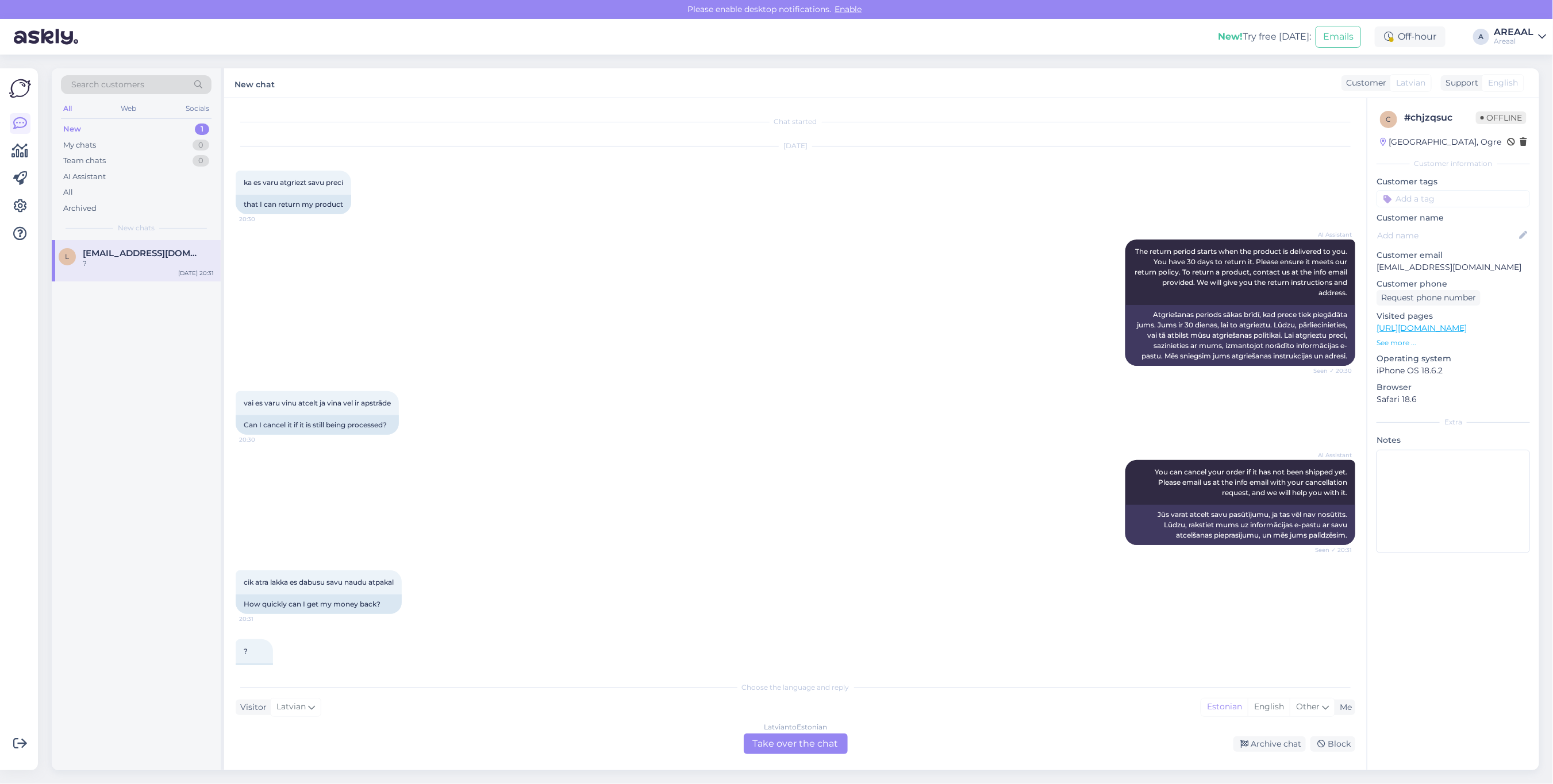
scroll to position [40, 0]
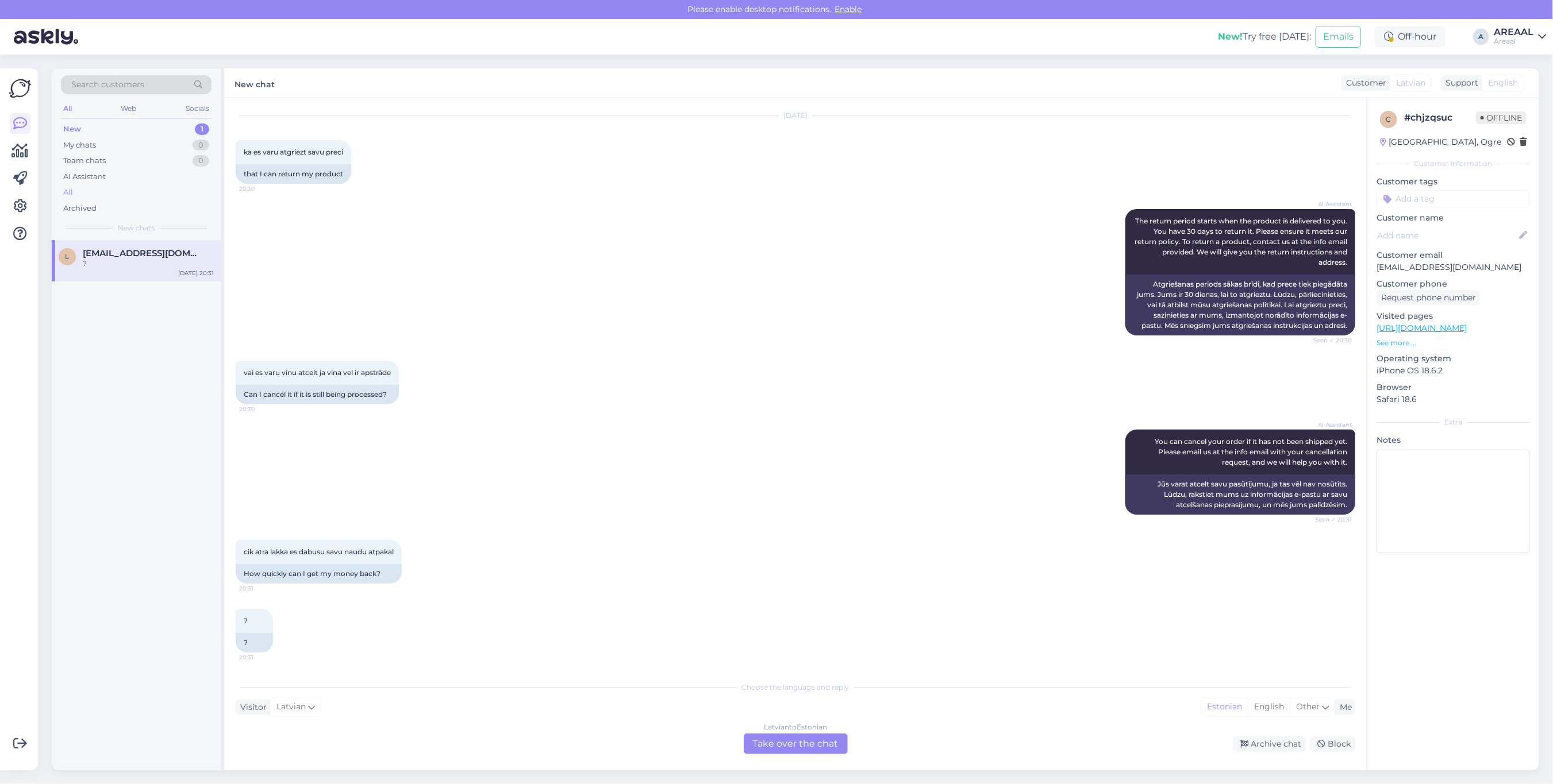
click at [134, 188] on div "All" at bounding box center [136, 192] width 151 height 16
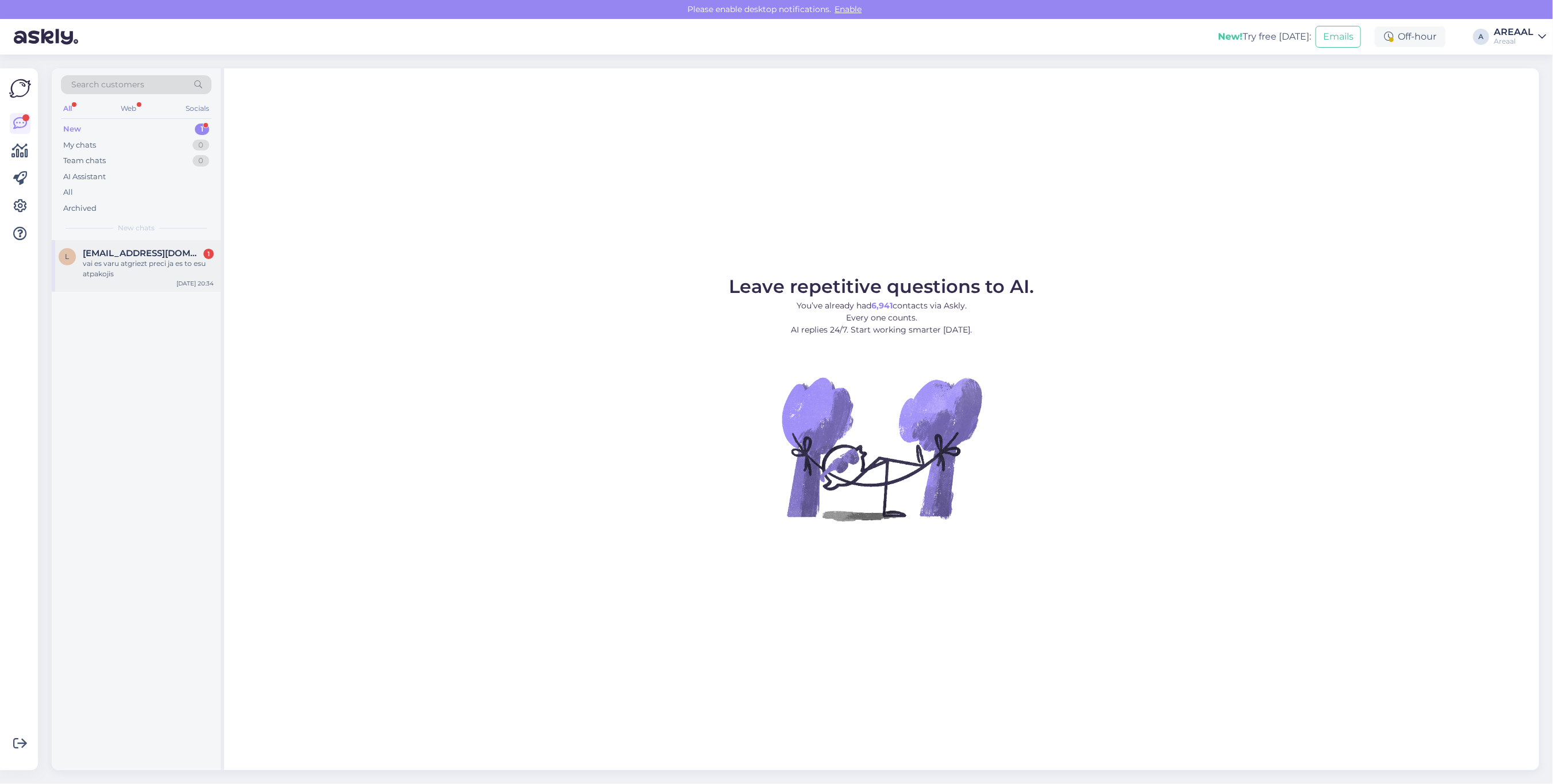
click at [206, 262] on div "vai es varu atgriezt preci ja es to esu atpakojis" at bounding box center [148, 269] width 131 height 20
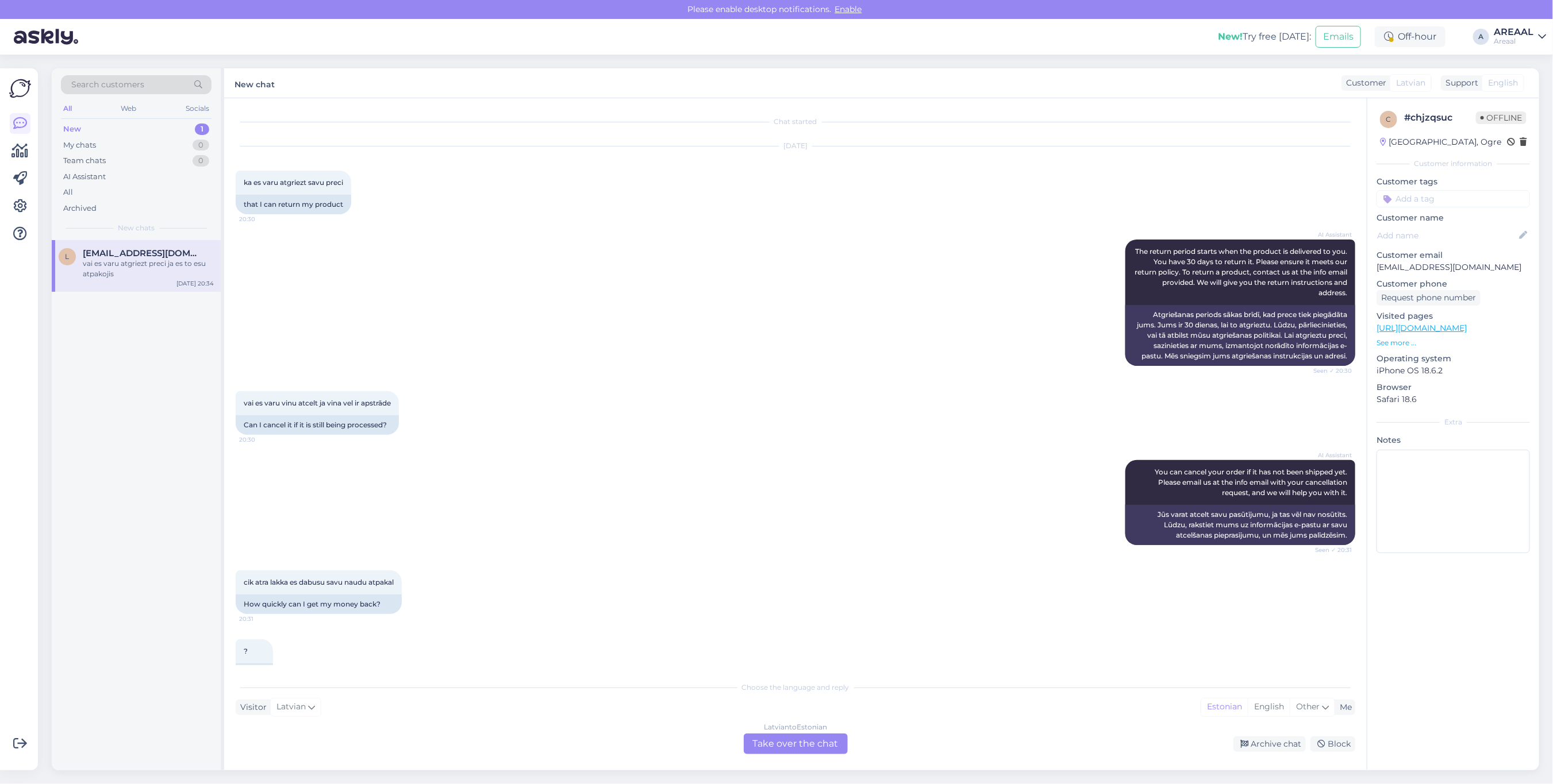
scroll to position [109, 0]
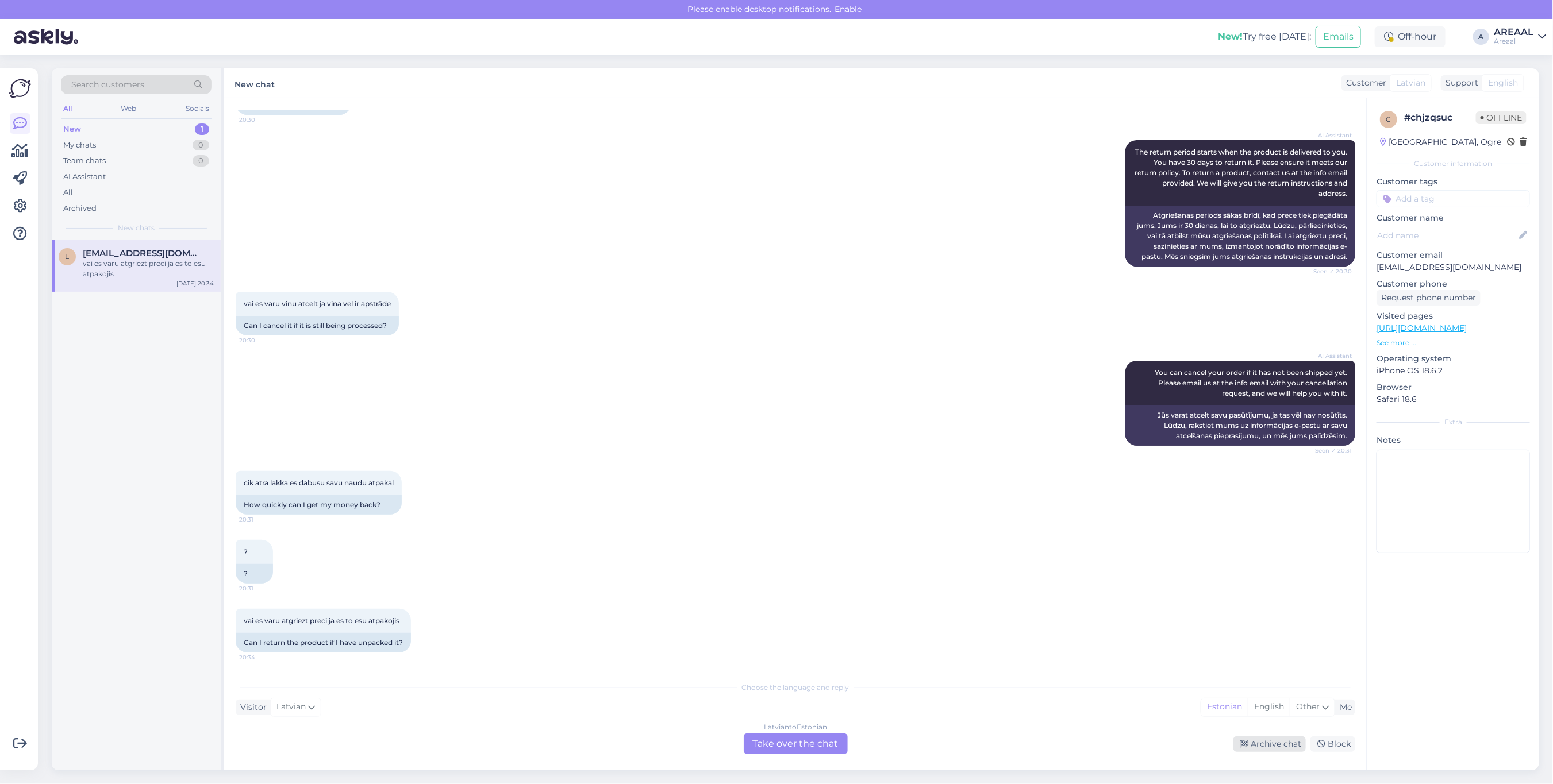
click at [1280, 747] on div "Archive chat" at bounding box center [1269, 744] width 72 height 15
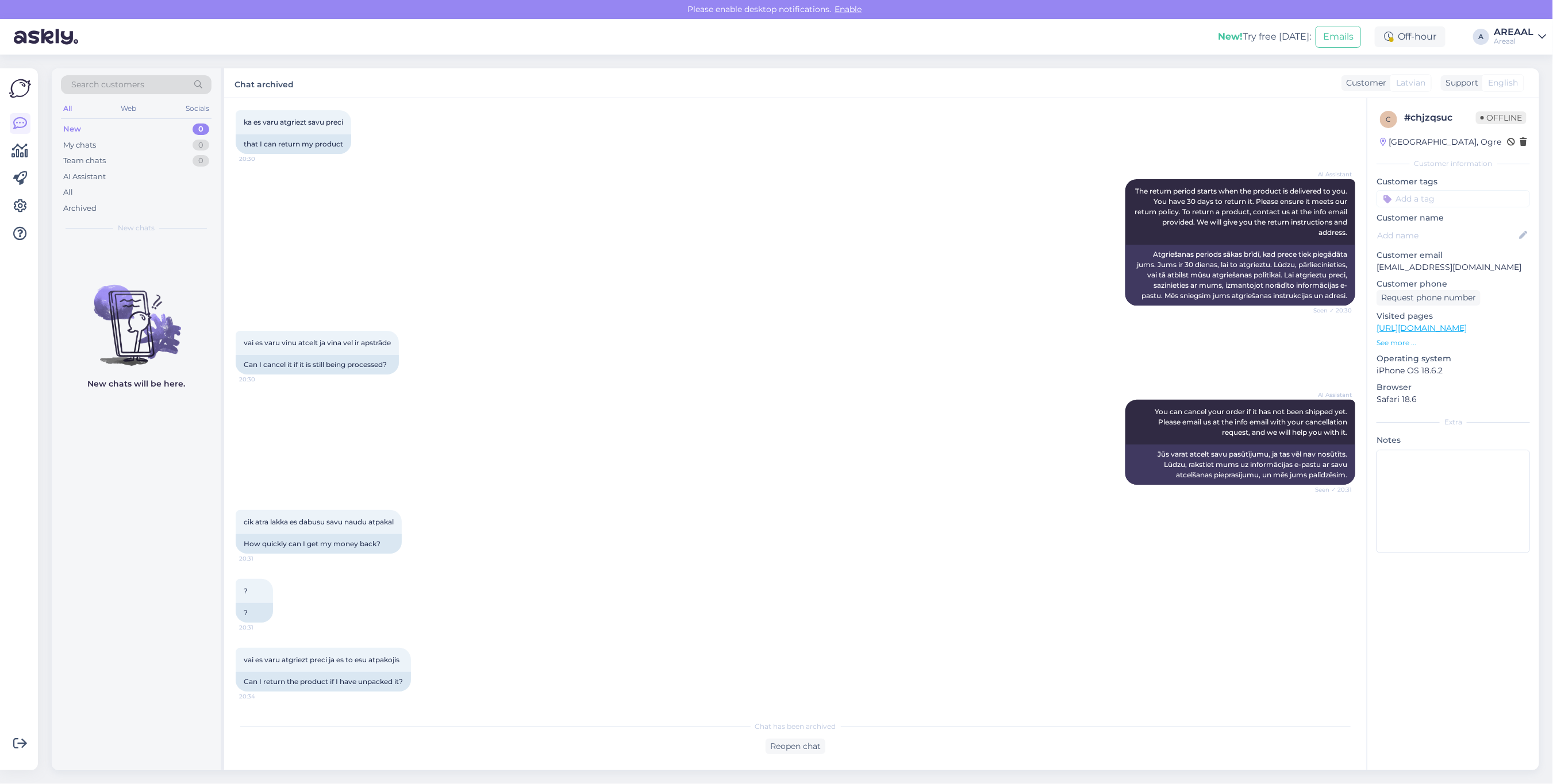
click at [581, 358] on div "vai es [PERSON_NAME] atcelt [PERSON_NAME] vel ir apstrāde 20:30 Can I cancel it…" at bounding box center [795, 352] width 1120 height 69
